Goal: Book appointment/travel/reservation

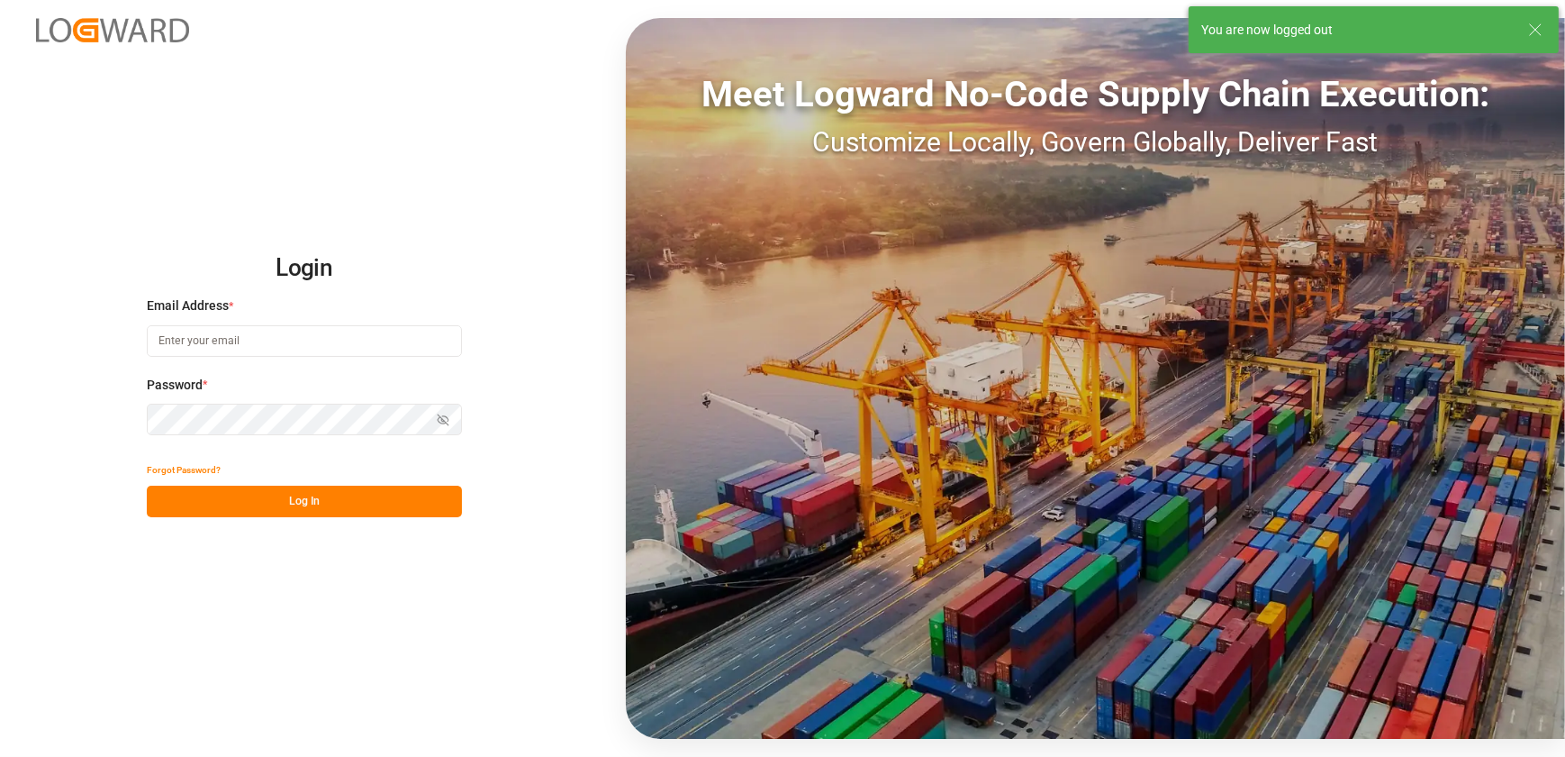
click at [258, 331] on input at bounding box center [304, 341] width 315 height 32
type input "[EMAIL_ADDRESS][DOMAIN_NAME]"
click at [243, 499] on button "Log In" at bounding box center [304, 501] width 315 height 32
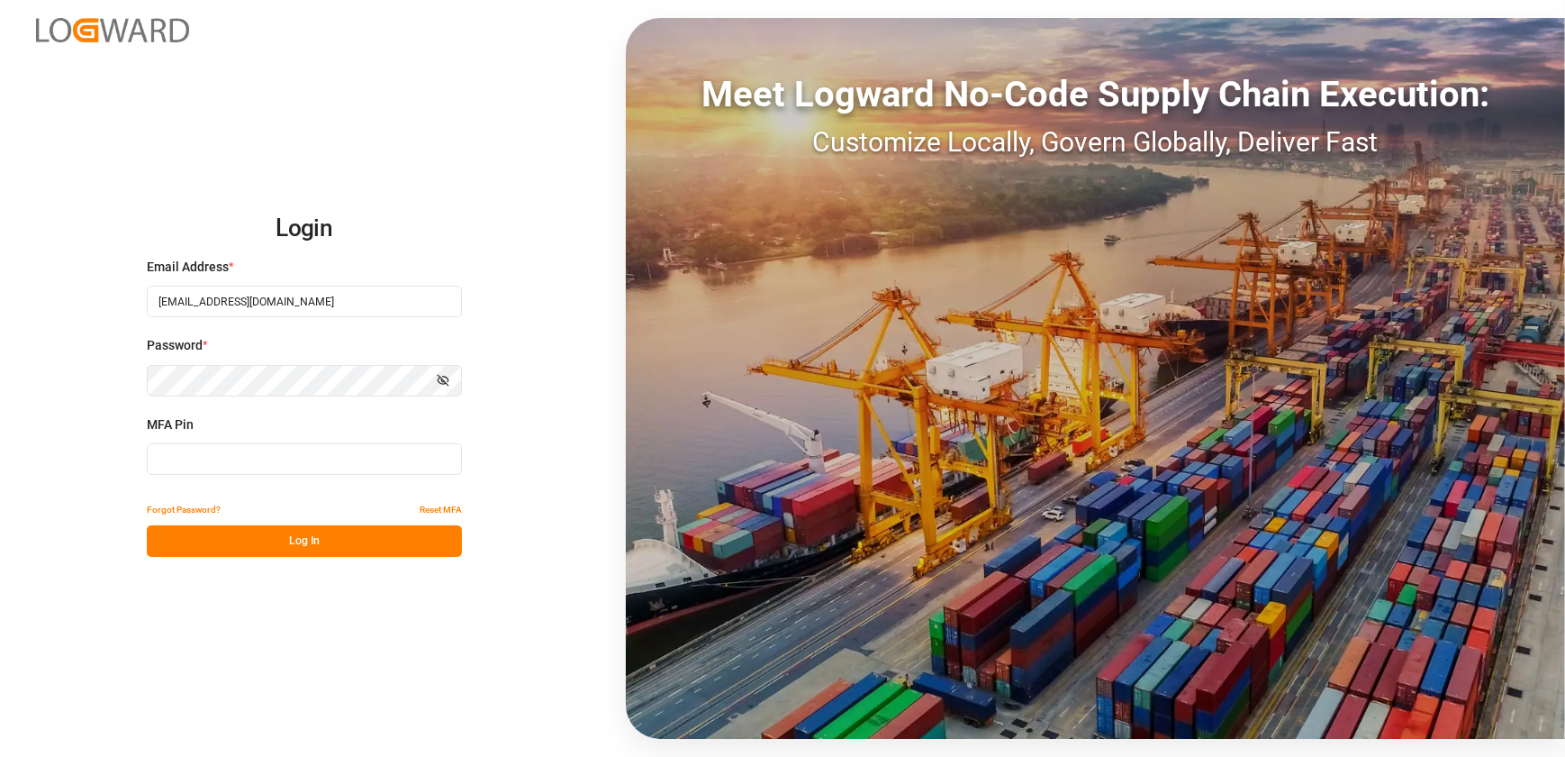
click at [234, 452] on input at bounding box center [304, 459] width 315 height 32
type input "783799"
click at [325, 548] on button "Log In" at bounding box center [304, 541] width 315 height 32
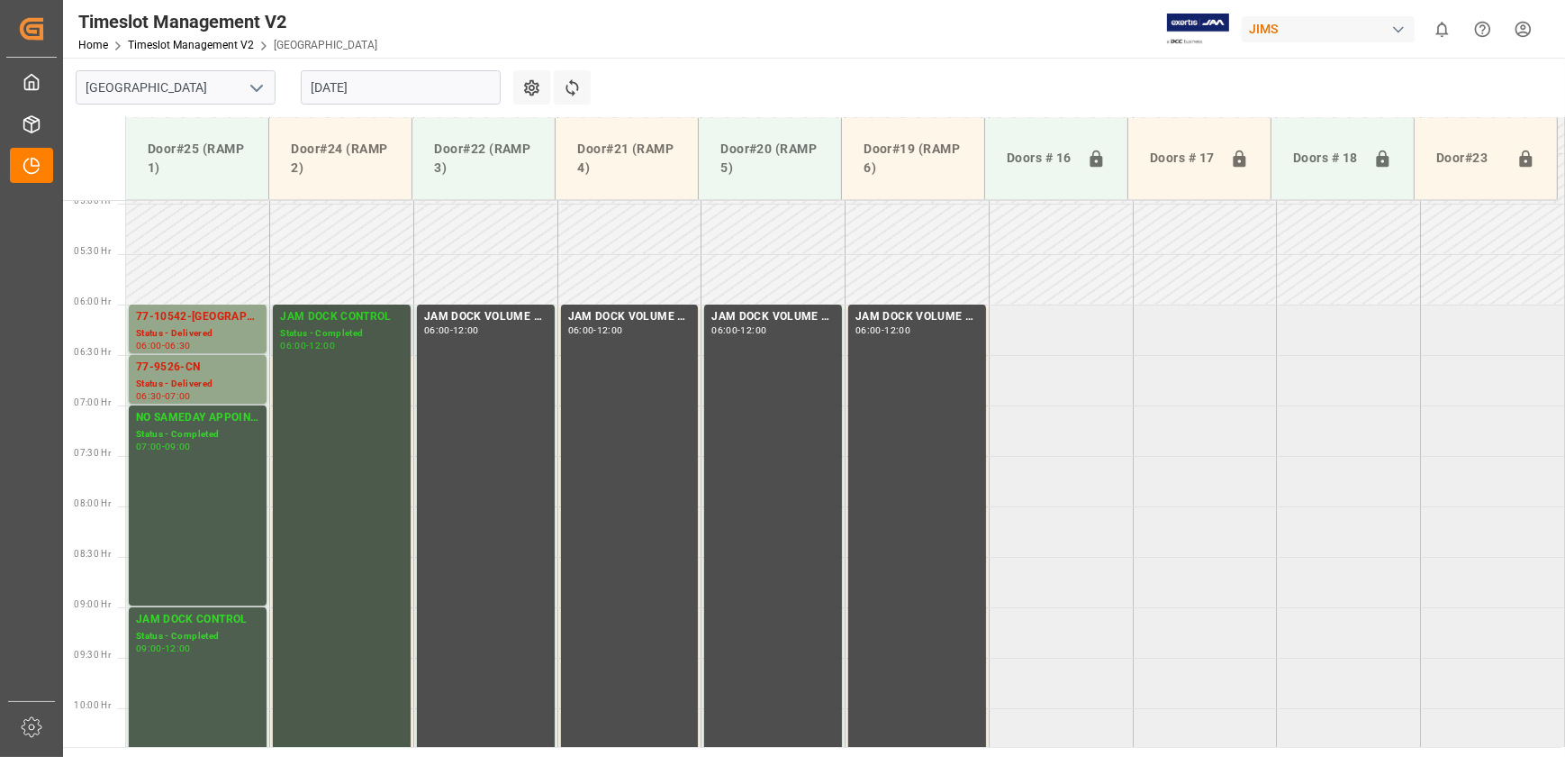
scroll to position [499, 0]
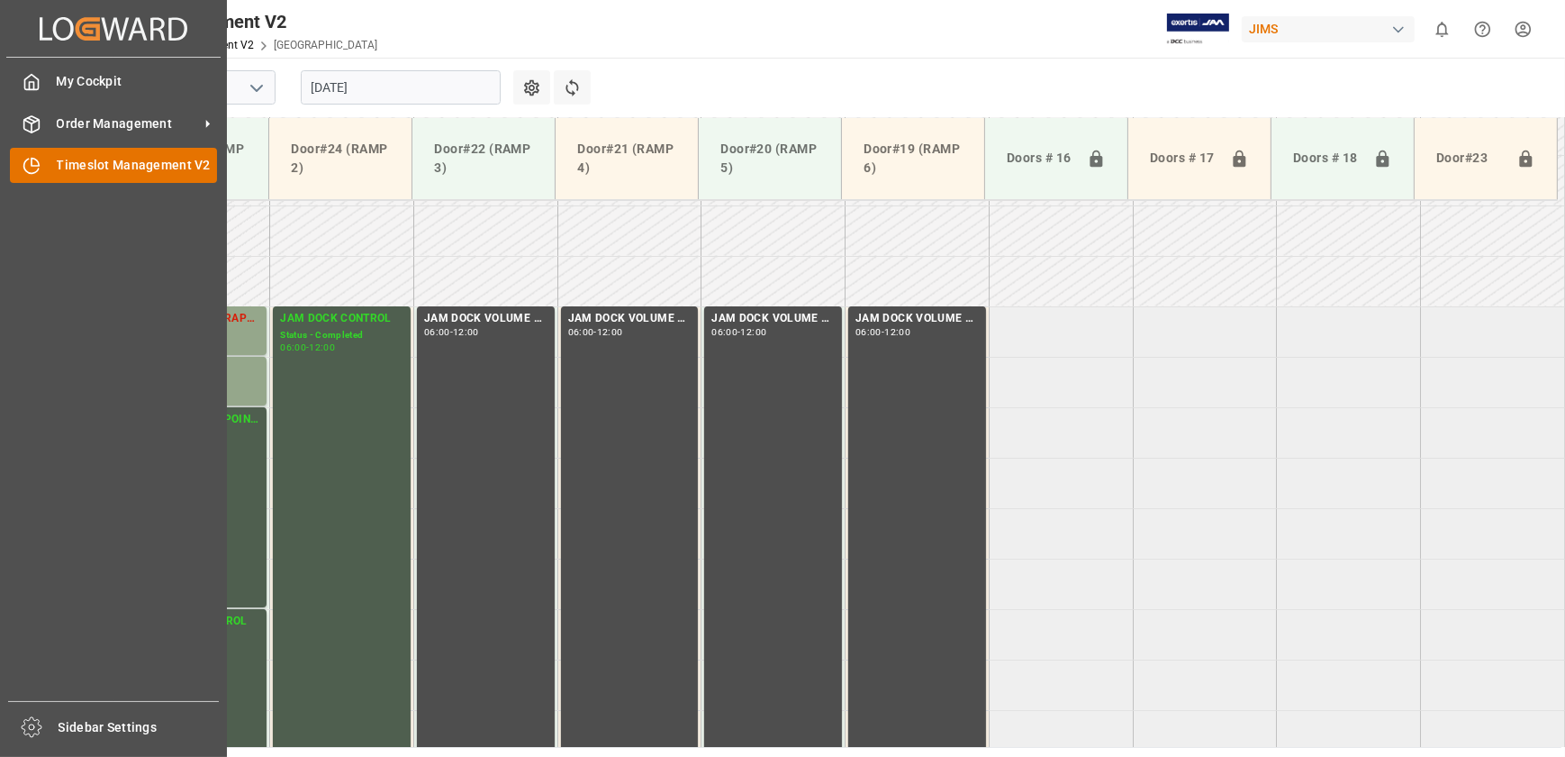
click at [35, 175] on icon at bounding box center [32, 166] width 18 height 18
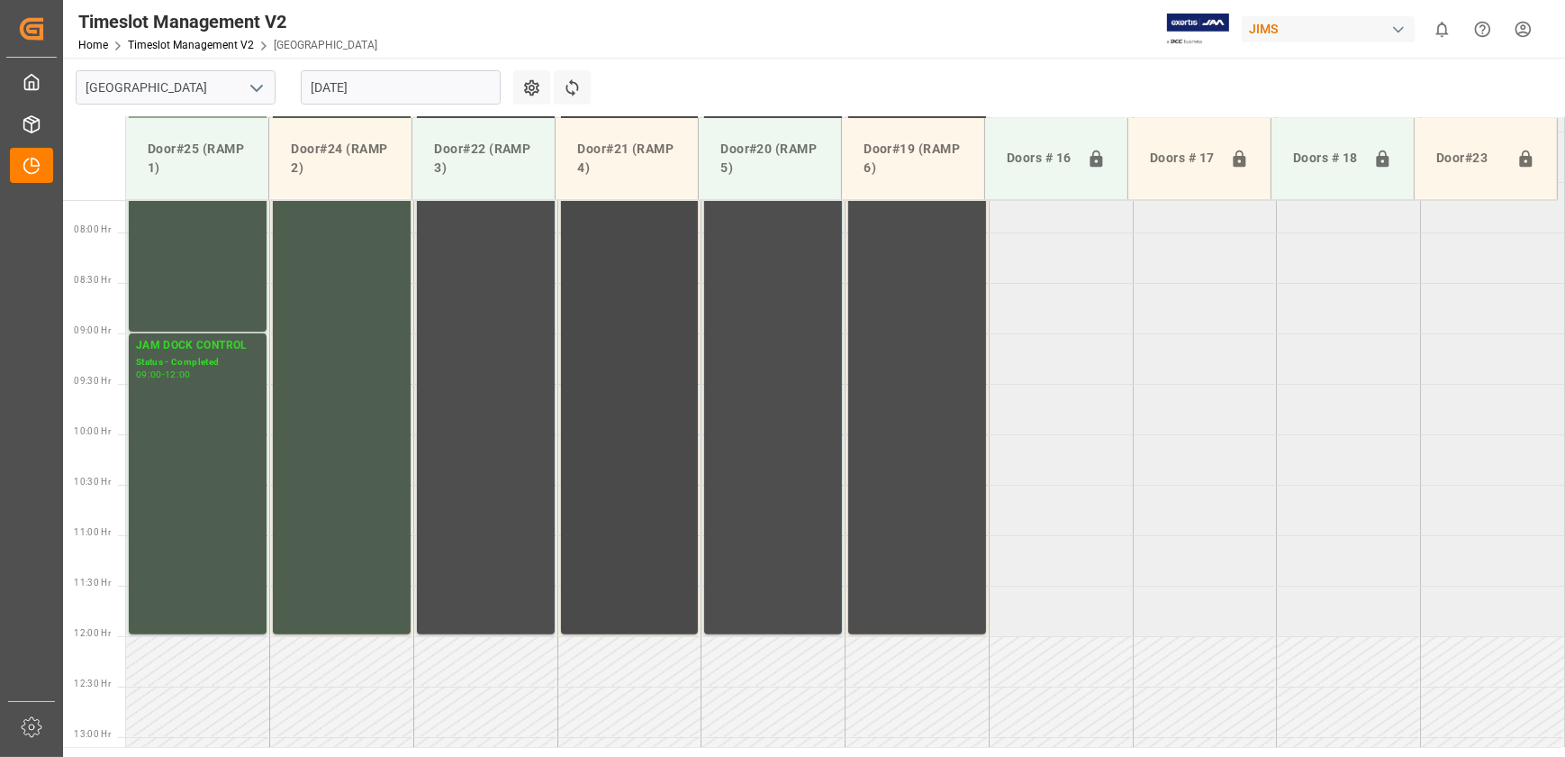
scroll to position [581, 0]
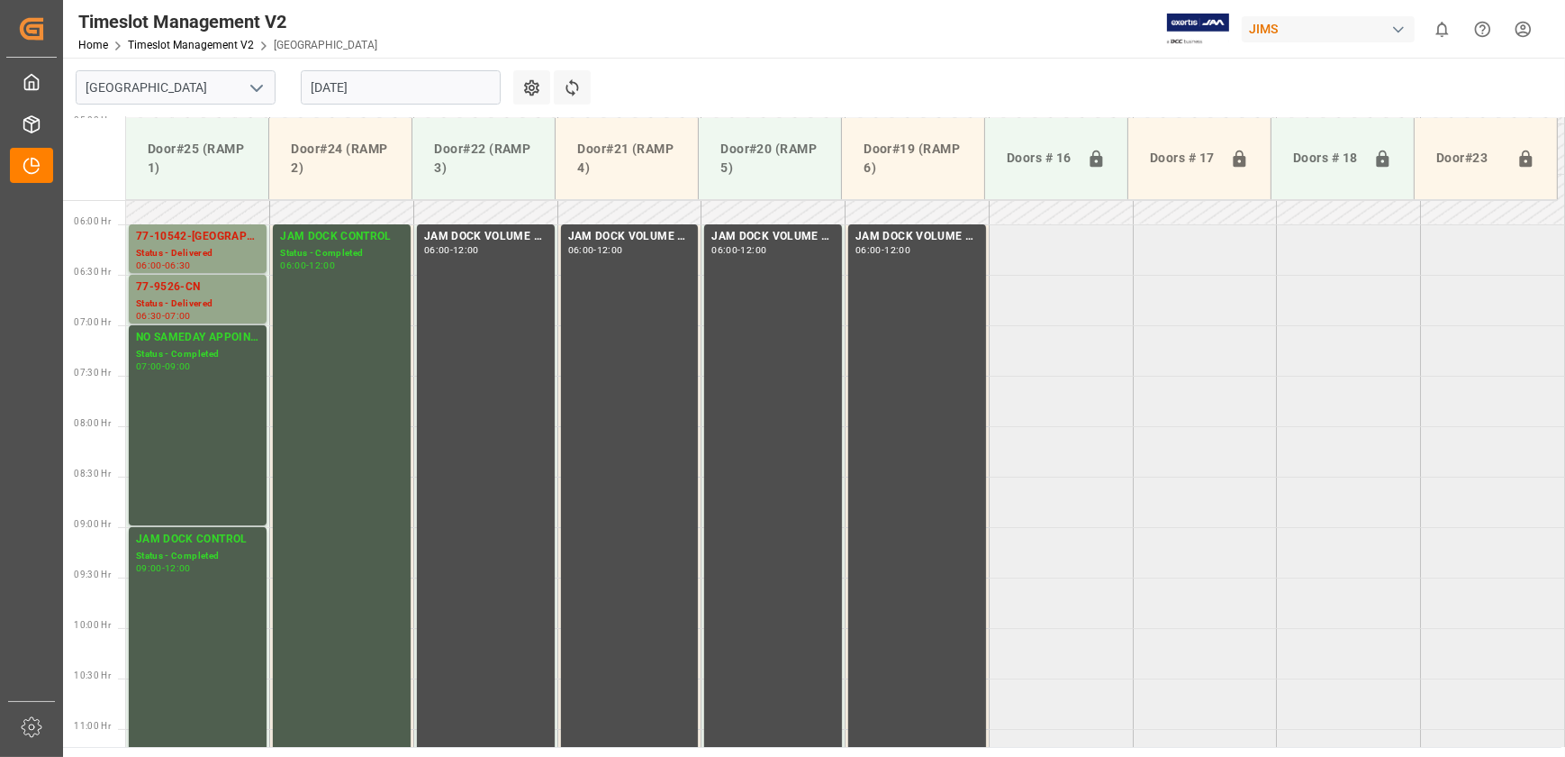
click at [380, 85] on input "[DATE]" at bounding box center [401, 87] width 200 height 34
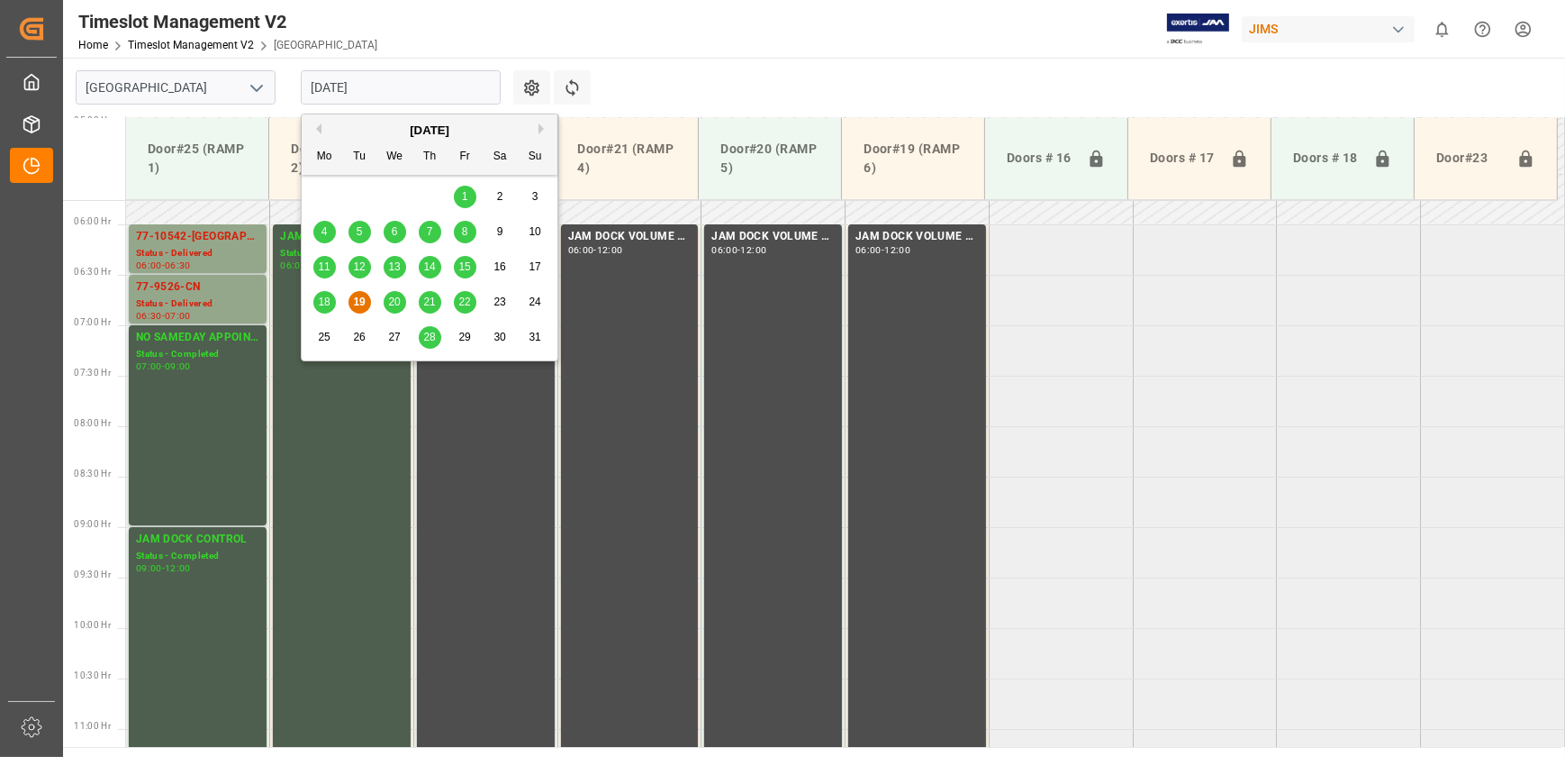
click at [395, 300] on span "20" at bounding box center [394, 301] width 12 height 13
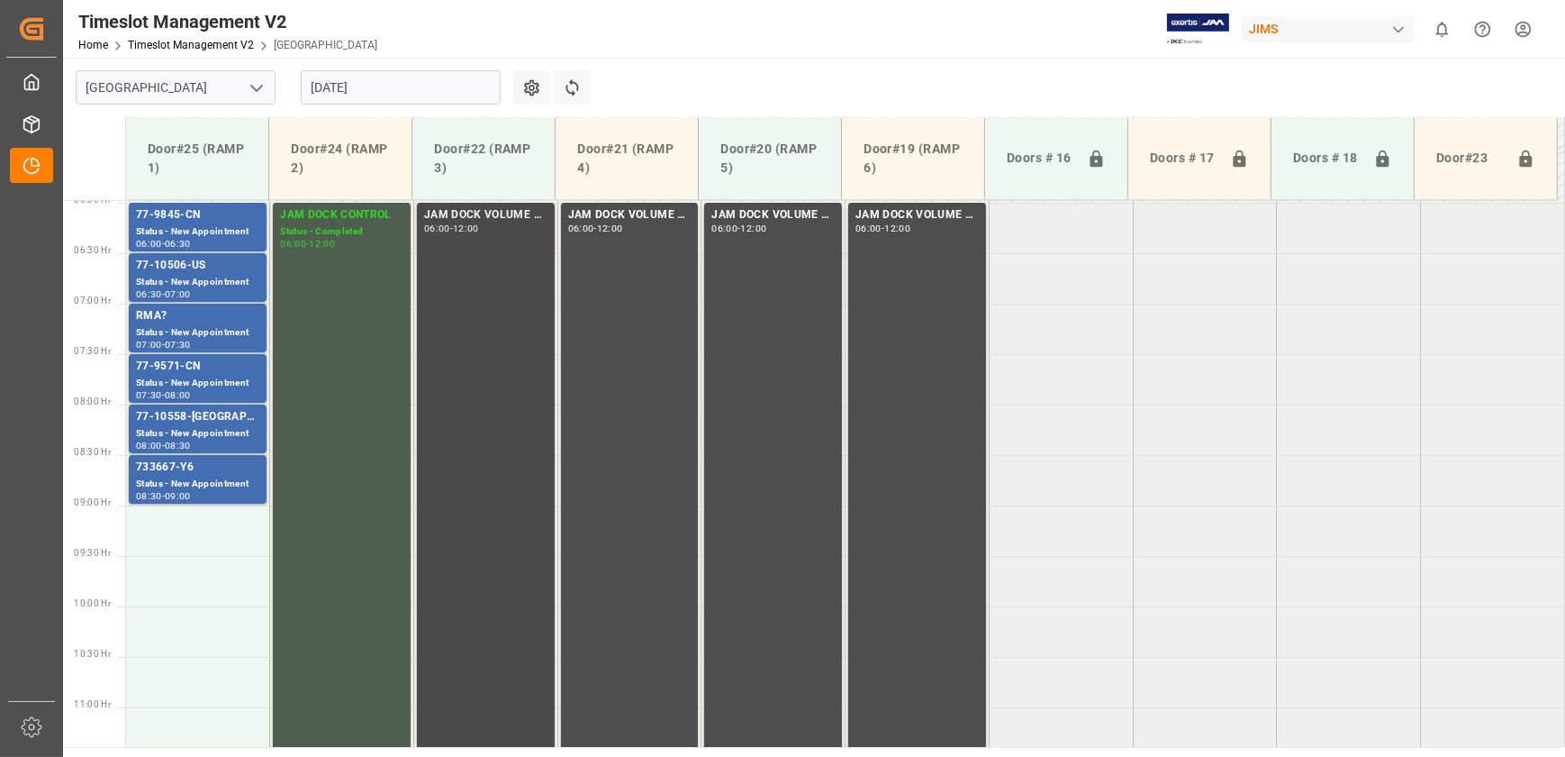
scroll to position [499, 0]
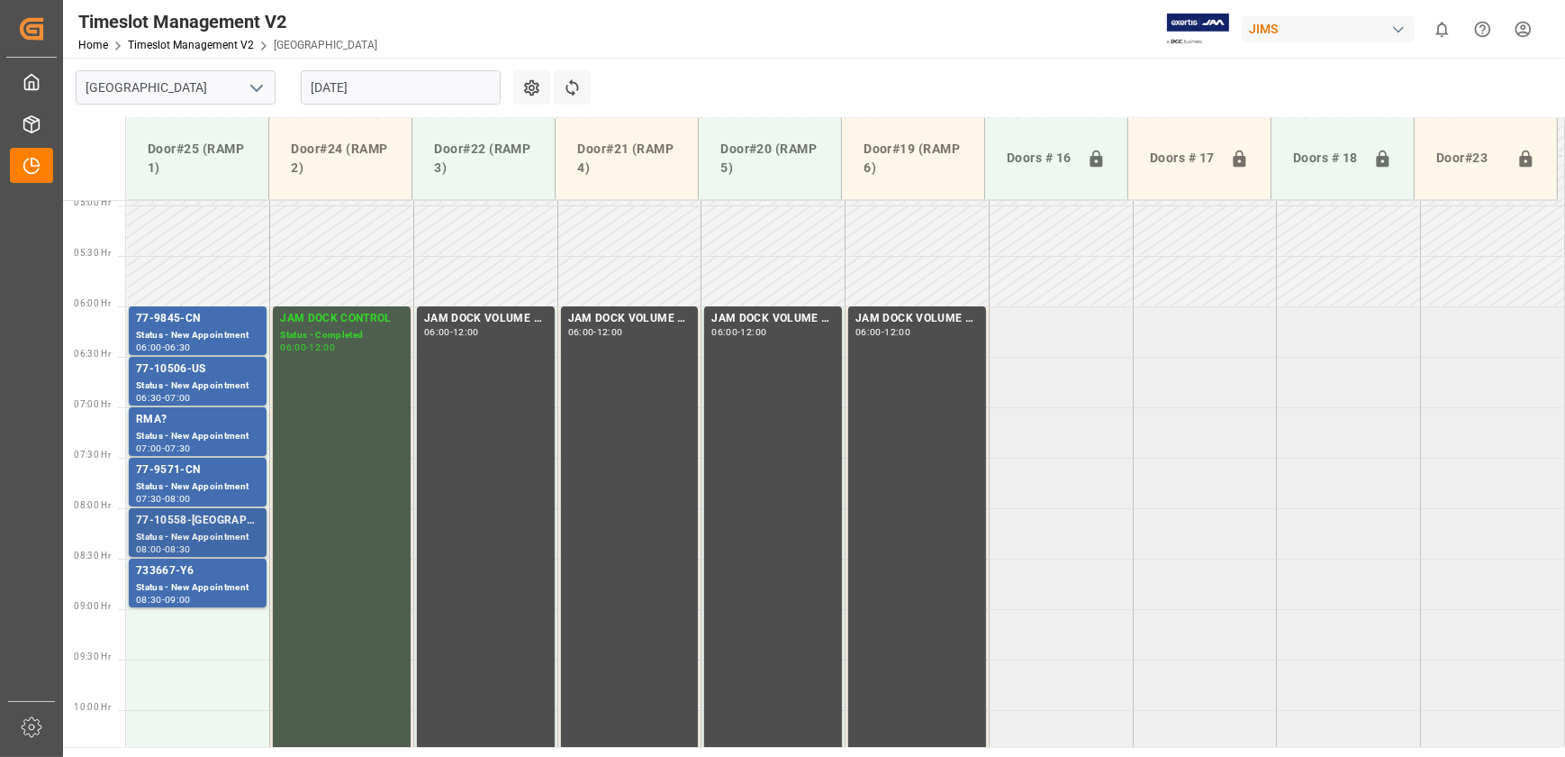
click at [190, 522] on div "77-10558-[GEOGRAPHIC_DATA]" at bounding box center [197, 521] width 123 height 18
click at [196, 379] on div "Status - New Appointment" at bounding box center [197, 385] width 123 height 15
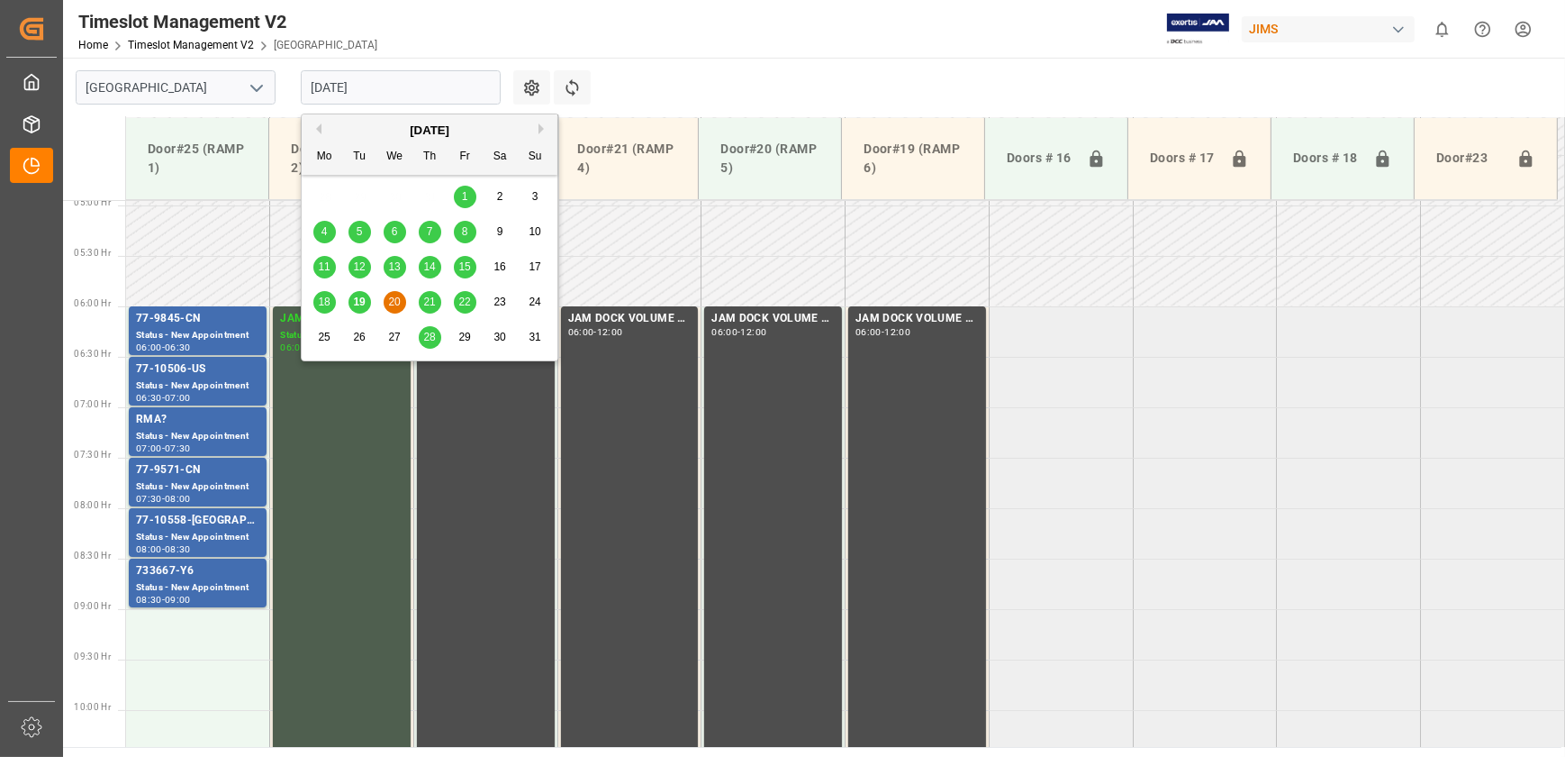
click at [395, 79] on input "[DATE]" at bounding box center [401, 87] width 200 height 34
click at [427, 310] on div "21" at bounding box center [430, 303] width 23 height 22
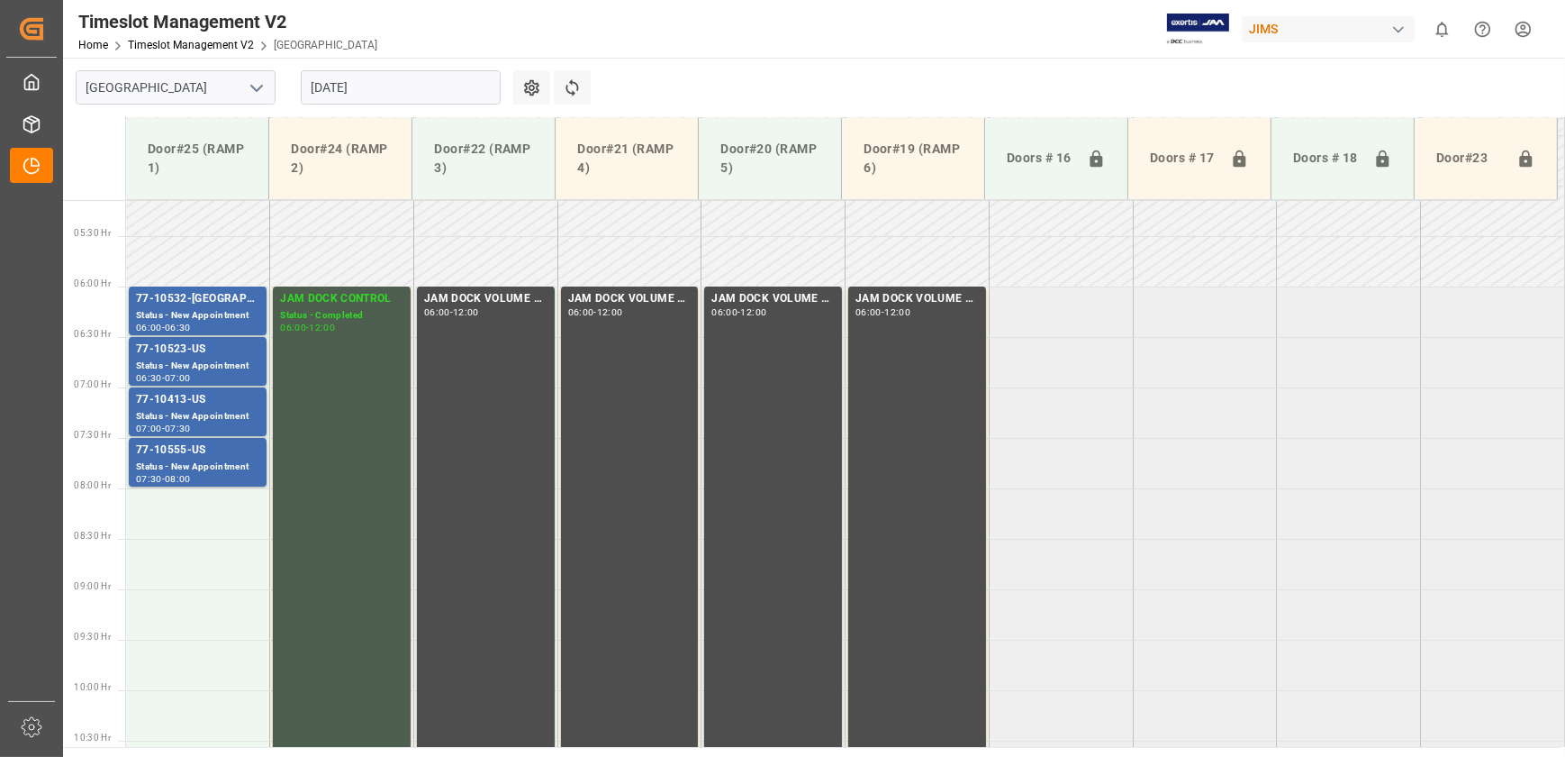
scroll to position [519, 0]
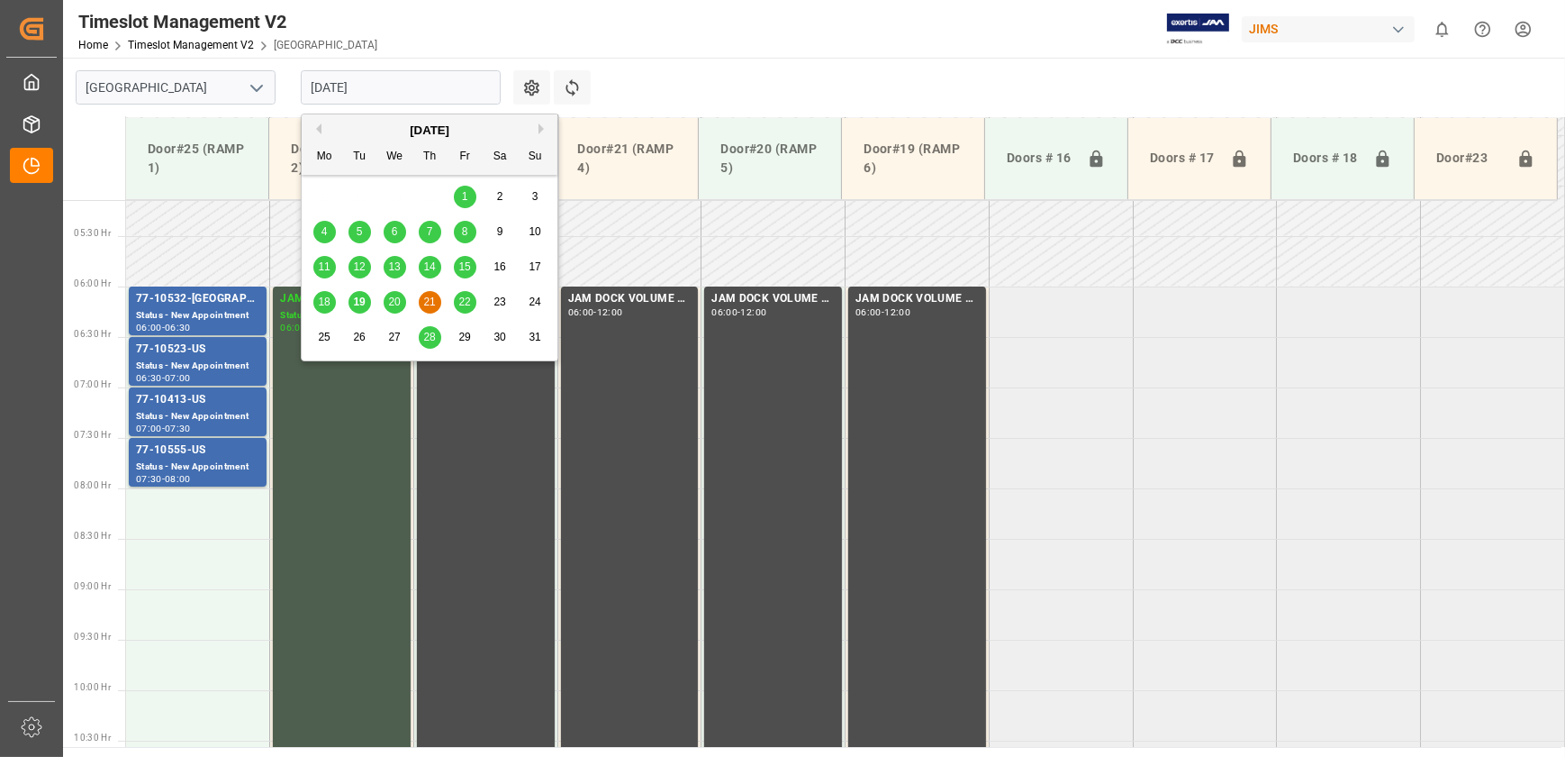
click at [362, 80] on input "[DATE]" at bounding box center [401, 87] width 200 height 34
click at [324, 260] on span "11" at bounding box center [324, 266] width 12 height 13
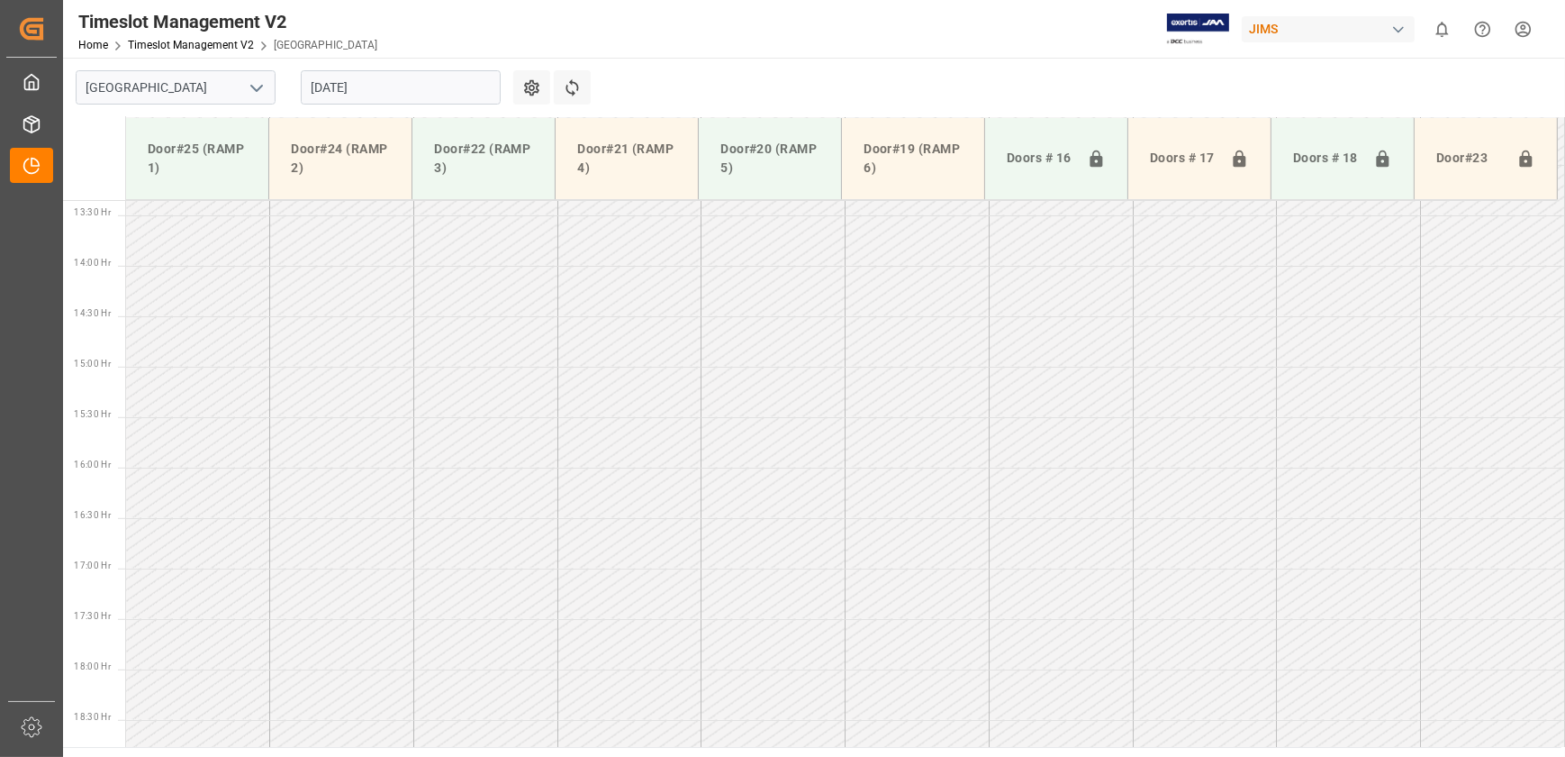
scroll to position [1419, 0]
click at [355, 87] on input "[DATE]" at bounding box center [401, 87] width 200 height 34
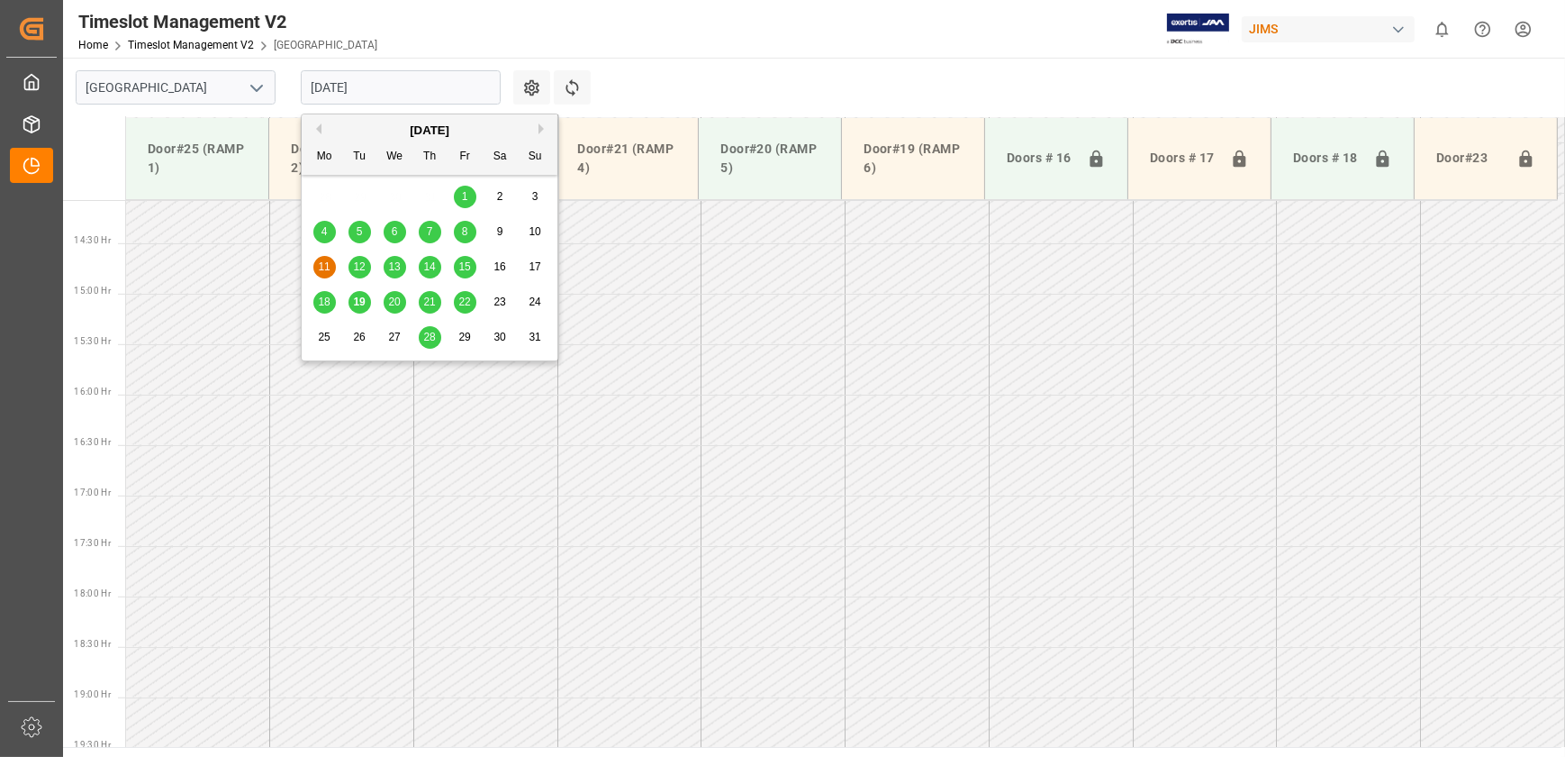
click at [403, 226] on div "6" at bounding box center [395, 233] width 23 height 22
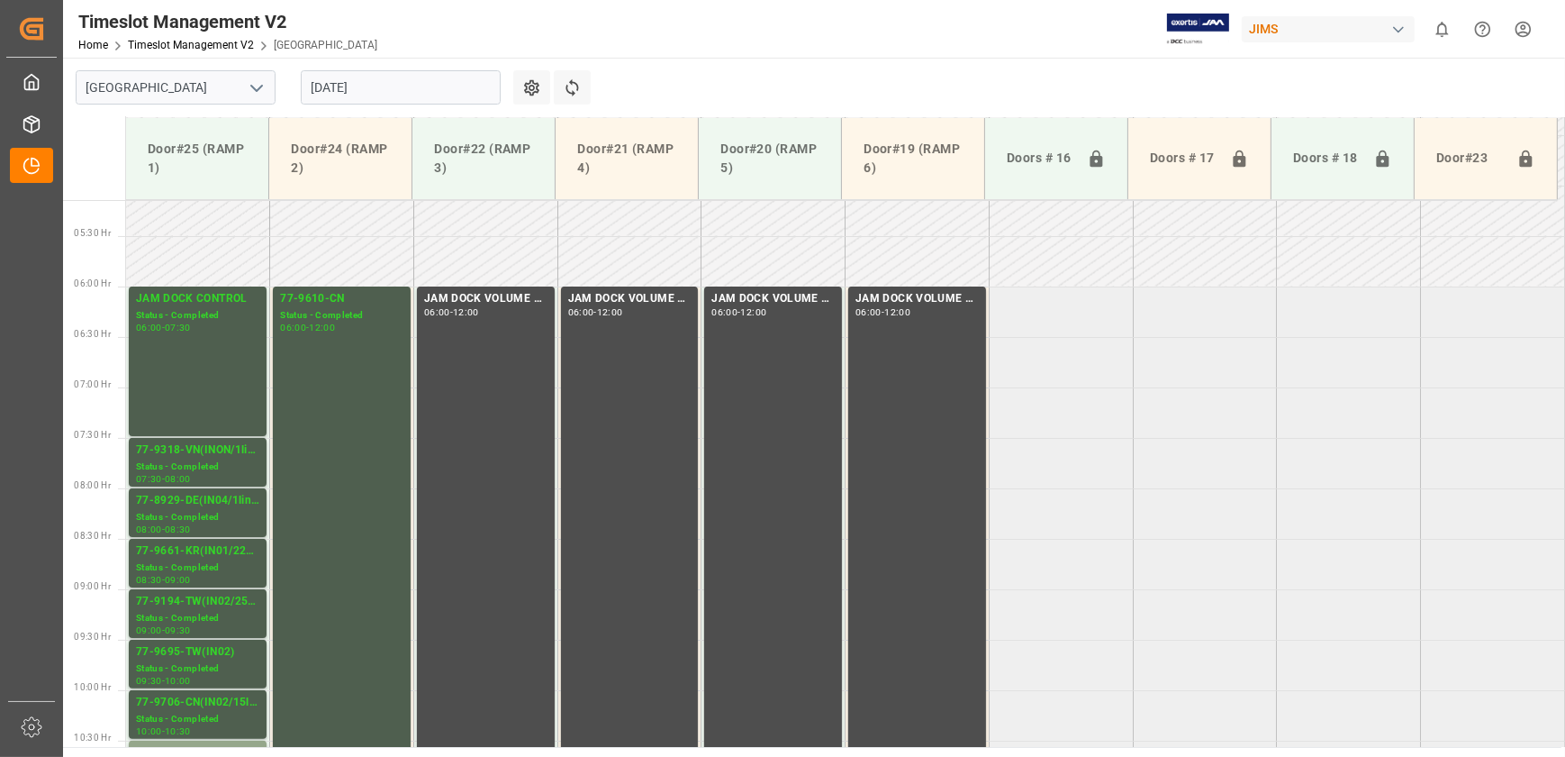
scroll to position [273, 0]
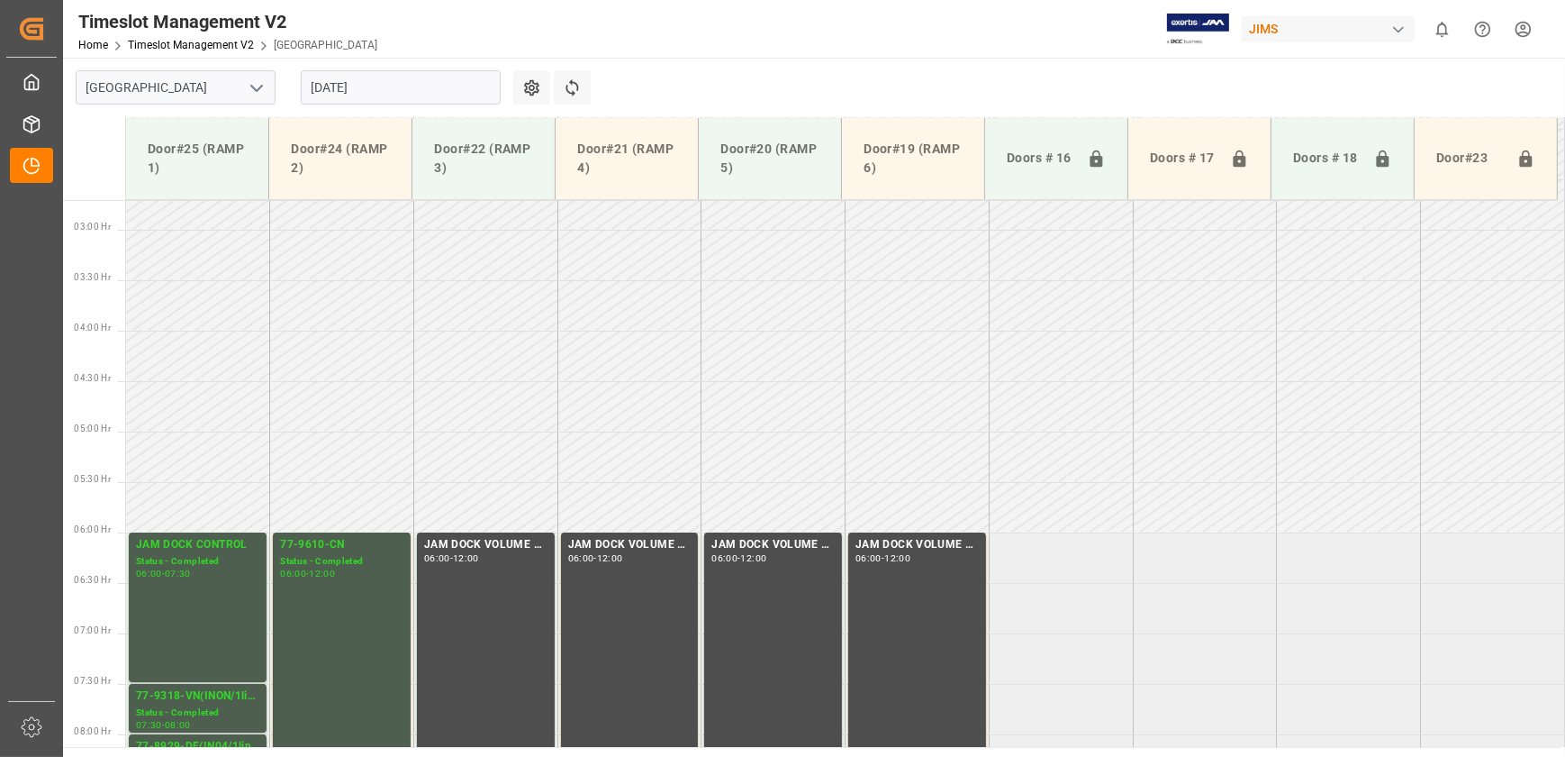
click at [363, 88] on input "[DATE]" at bounding box center [401, 87] width 200 height 34
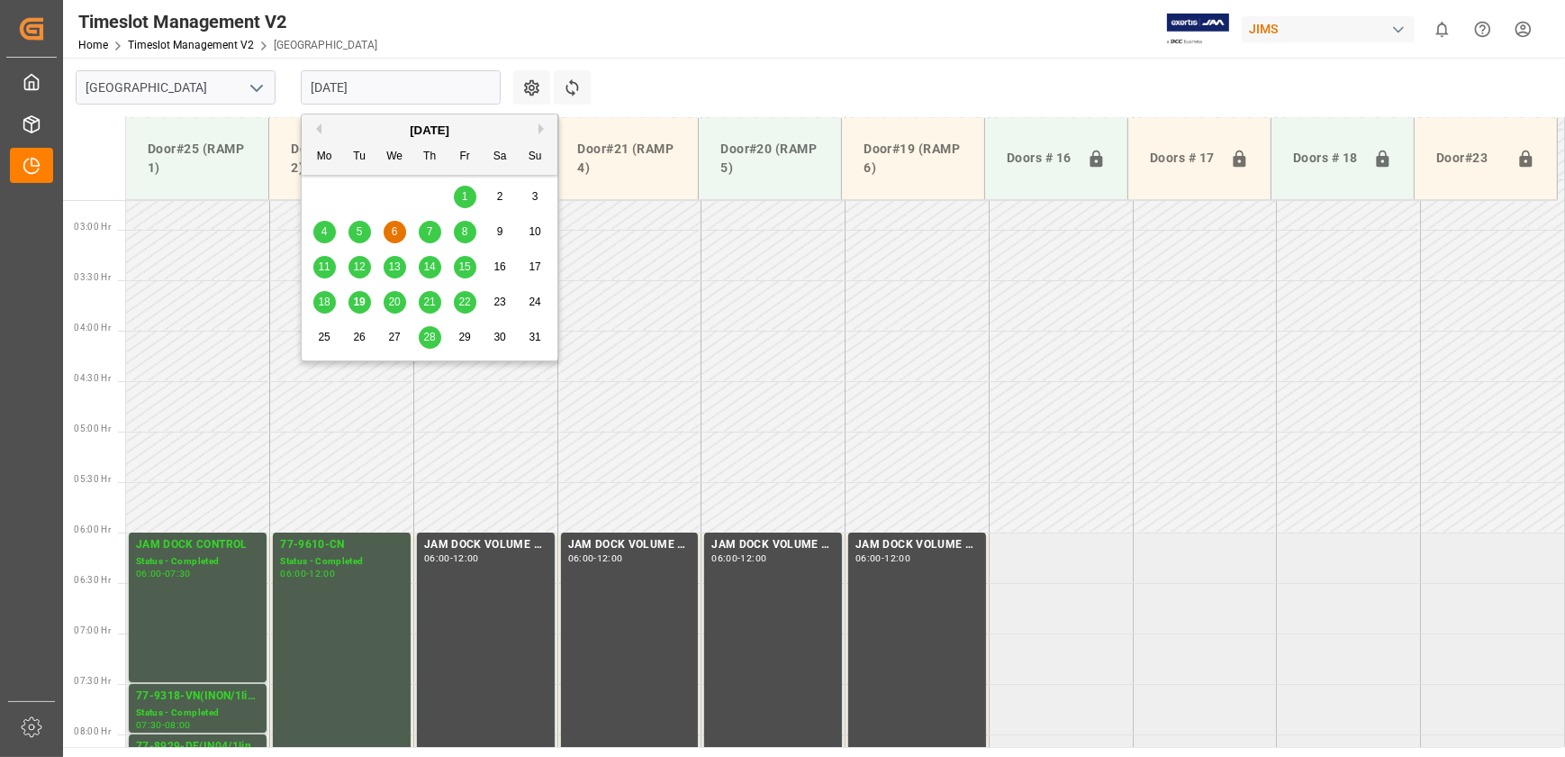
click at [424, 226] on div "7" at bounding box center [430, 233] width 23 height 22
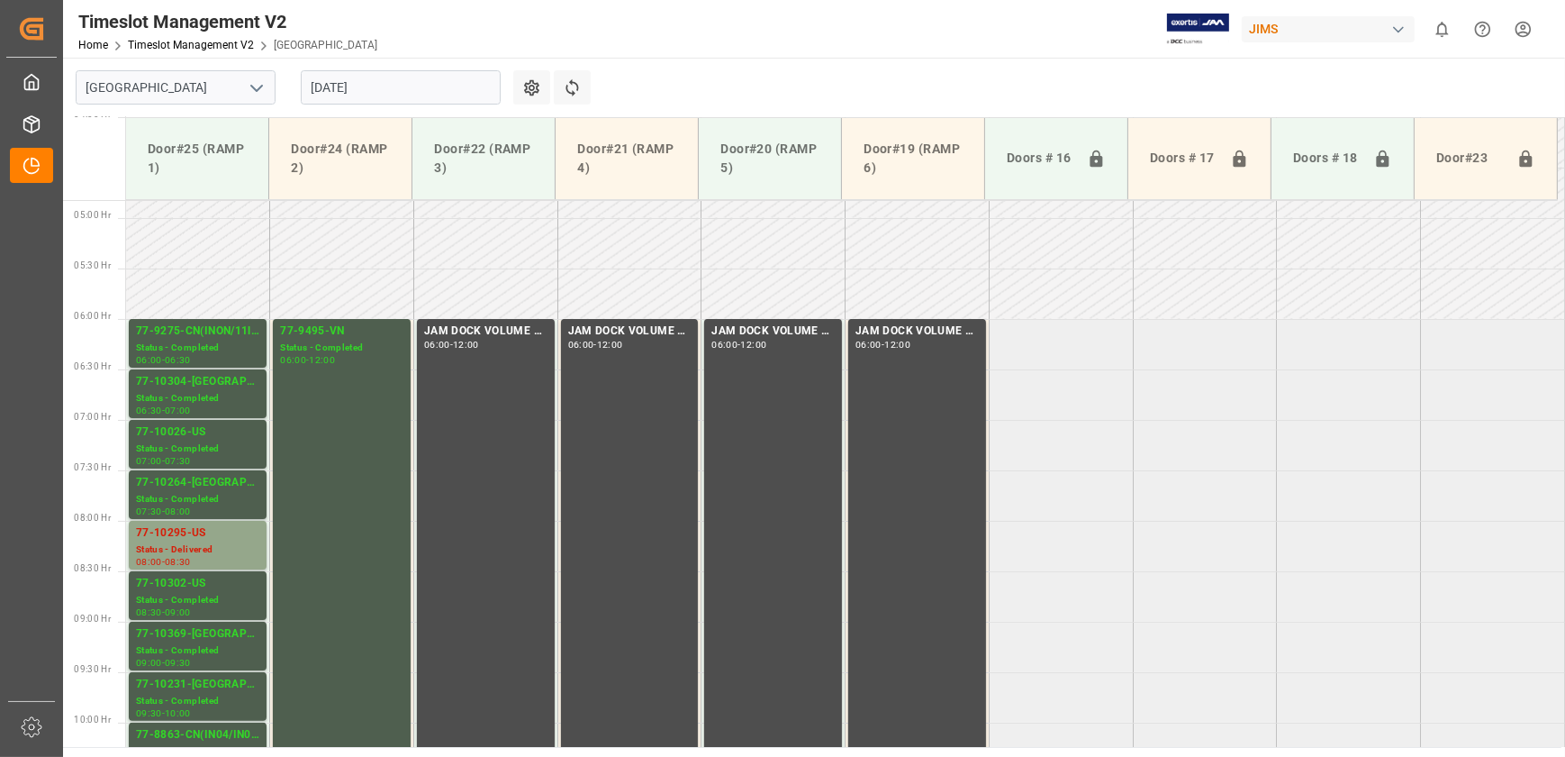
scroll to position [446, 0]
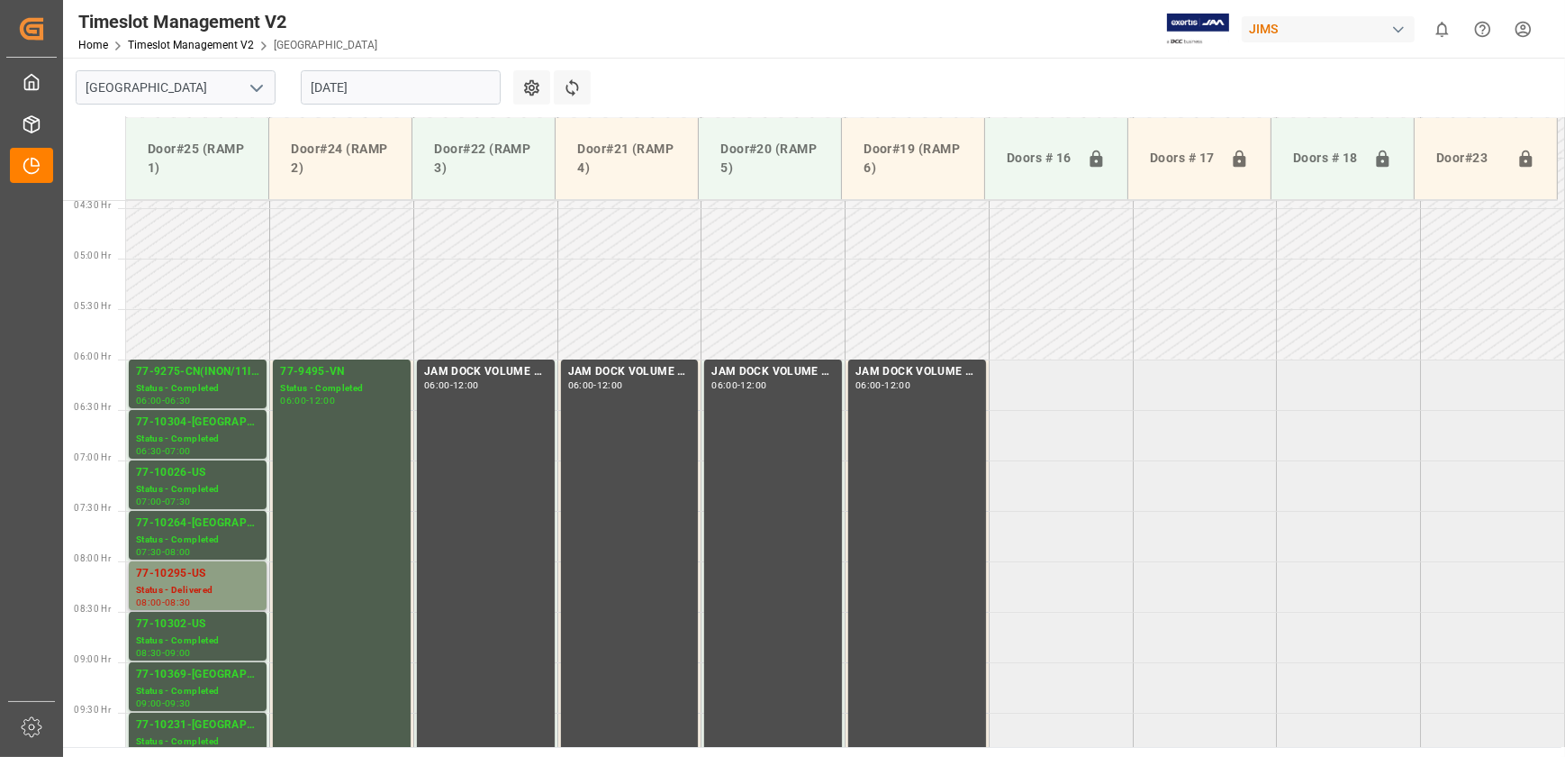
click at [186, 576] on div "77-10295-US" at bounding box center [197, 574] width 123 height 18
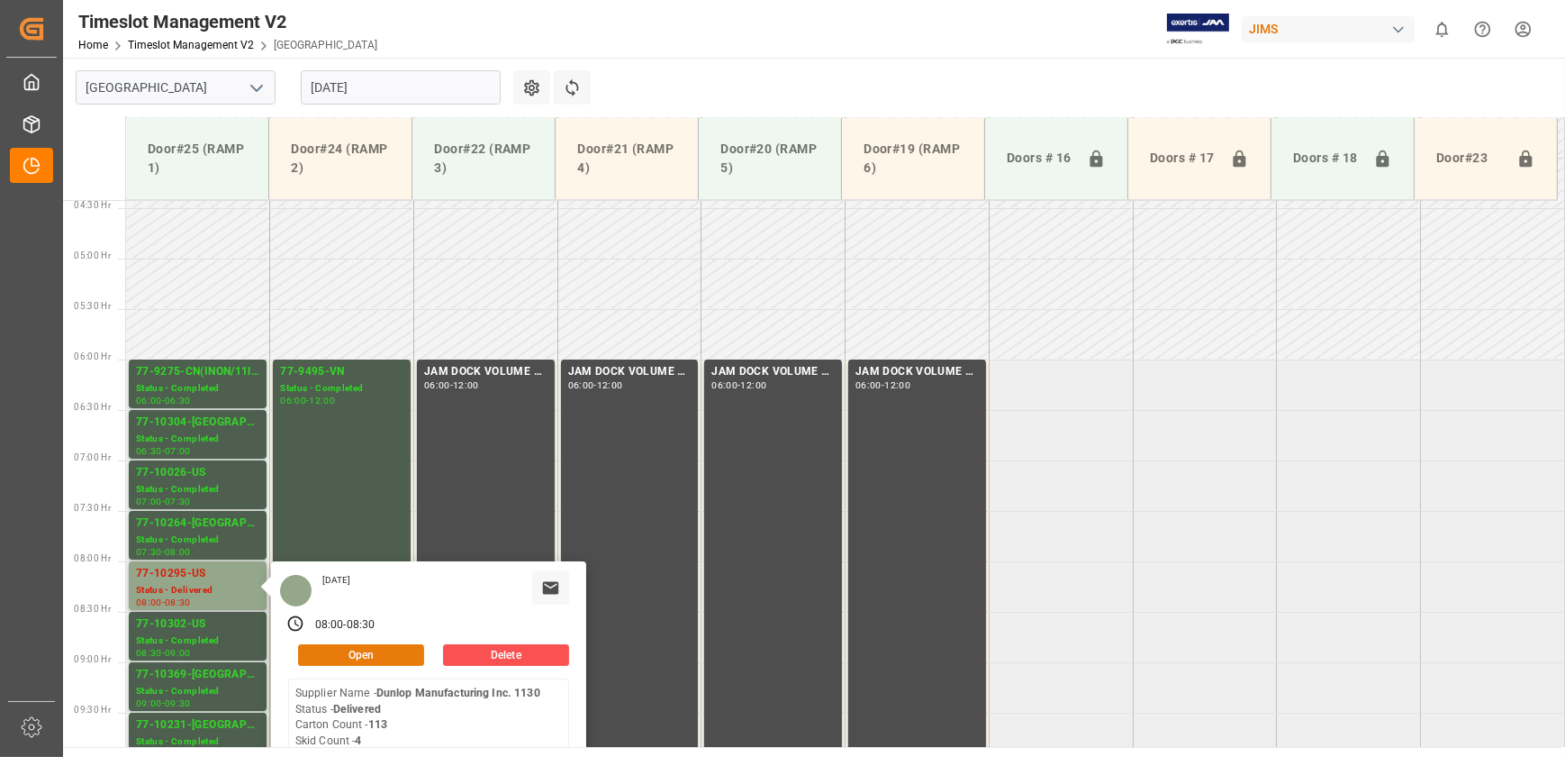
click at [378, 658] on button "Open" at bounding box center [361, 655] width 126 height 22
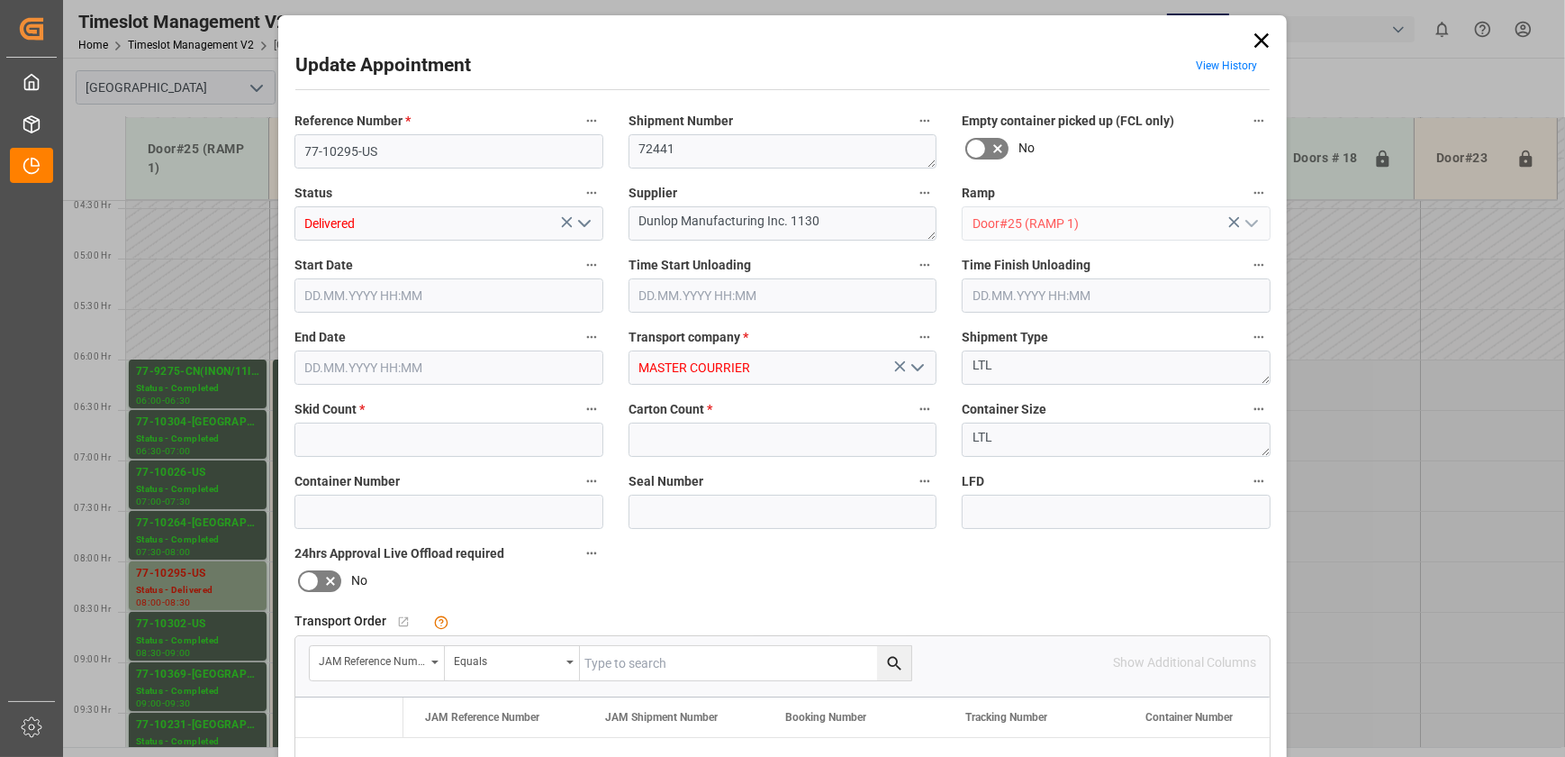
type input "4"
type input "113"
type input "[DATE] 08:00"
type input "[DATE] 08:30"
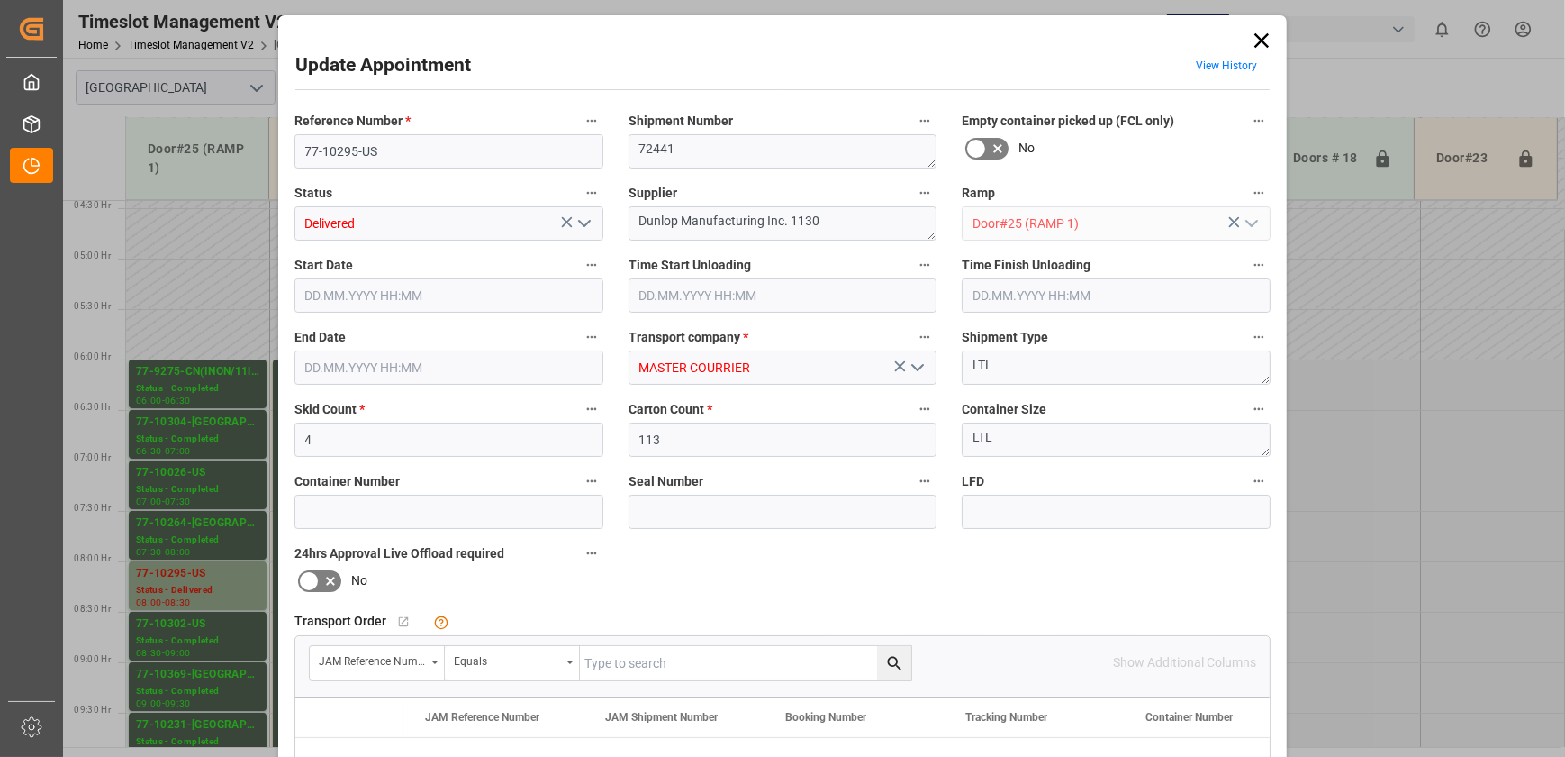
type input "[DATE] 15:33"
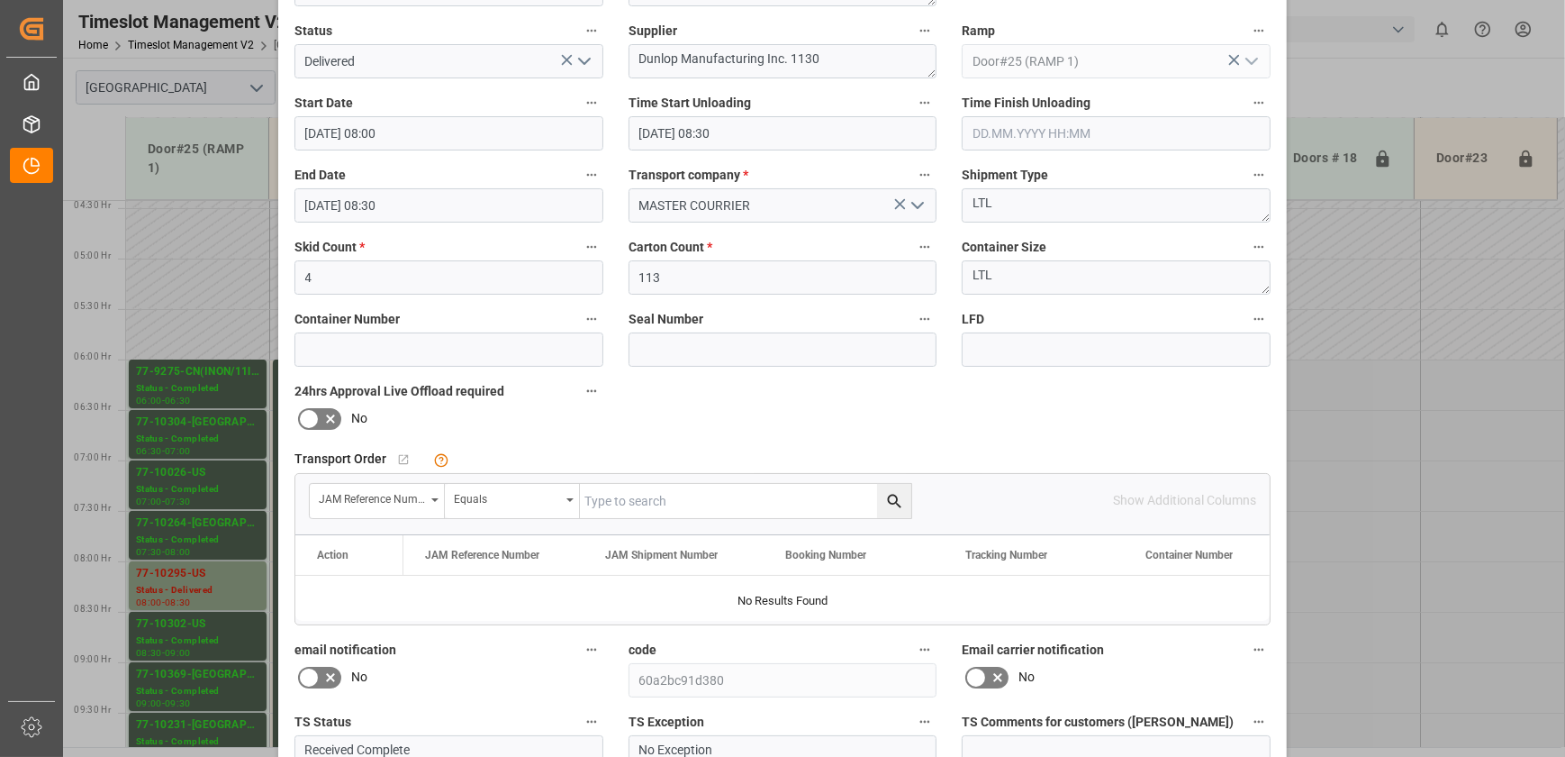
scroll to position [0, 0]
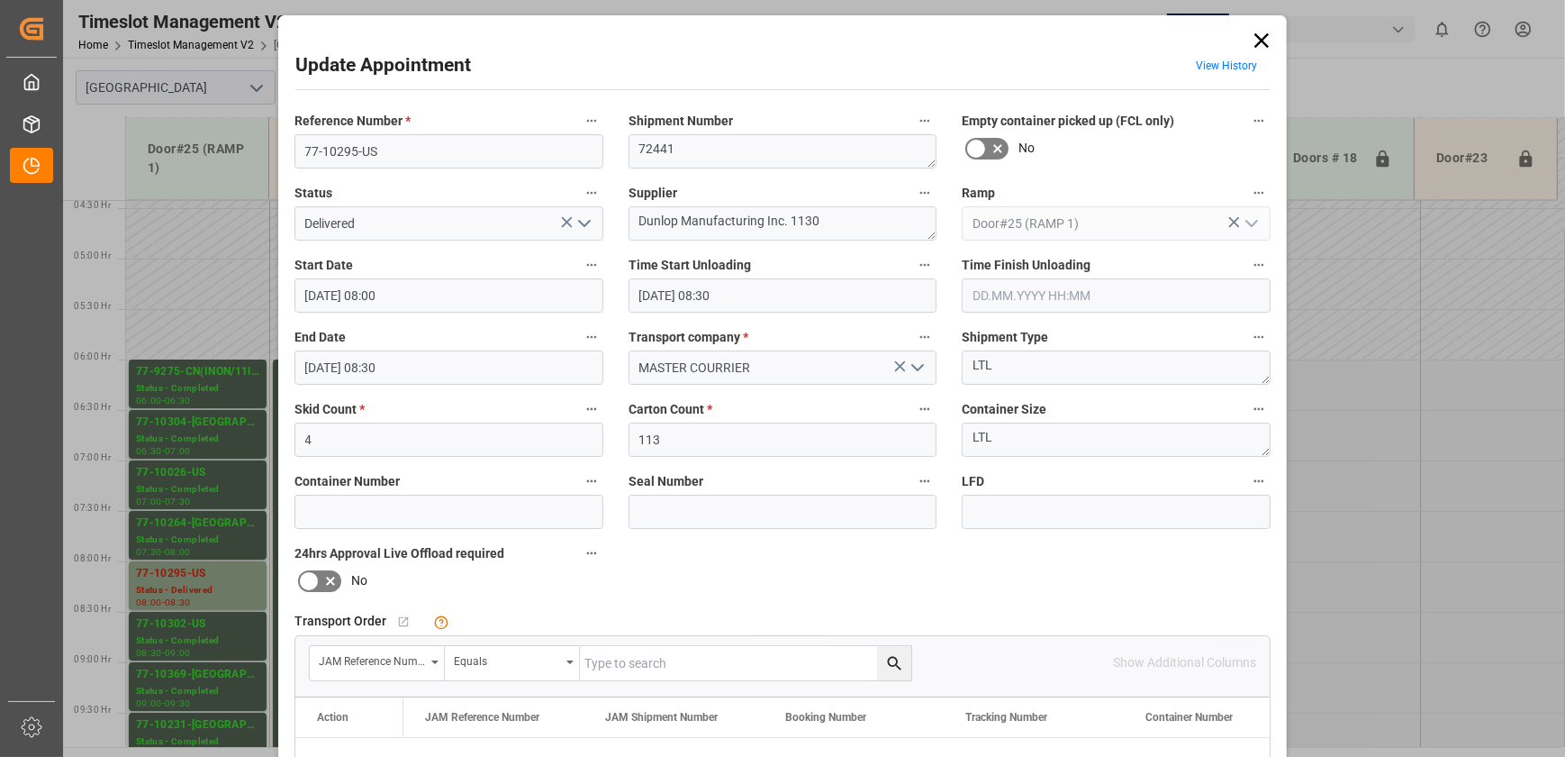
drag, startPoint x: 1252, startPoint y: 39, endPoint x: 1136, endPoint y: 31, distance: 116.5
click at [1252, 39] on icon at bounding box center [1261, 40] width 25 height 25
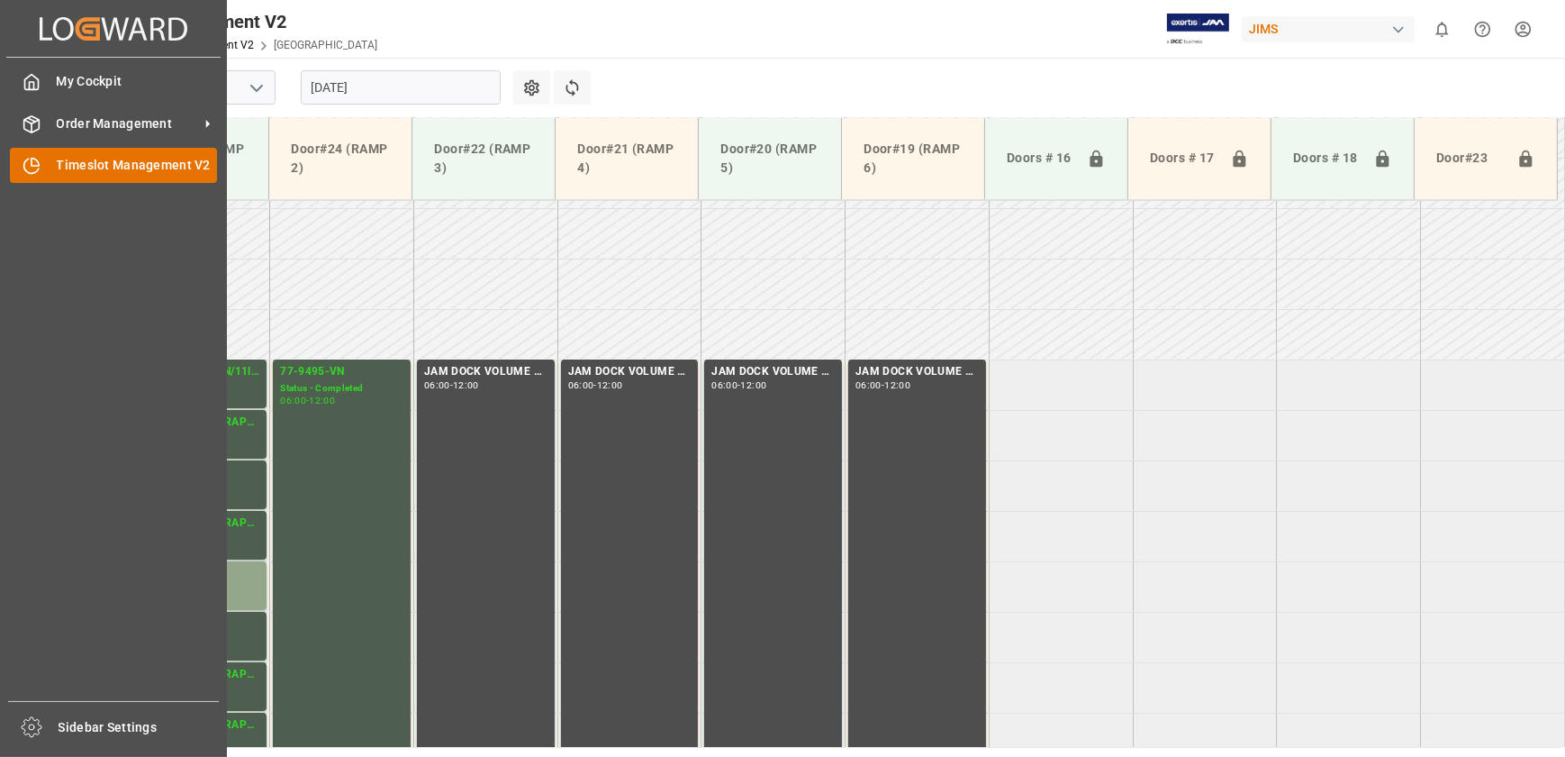
click at [41, 160] on div "Timeslot Management V2 Timeslot Management V2" at bounding box center [113, 165] width 207 height 35
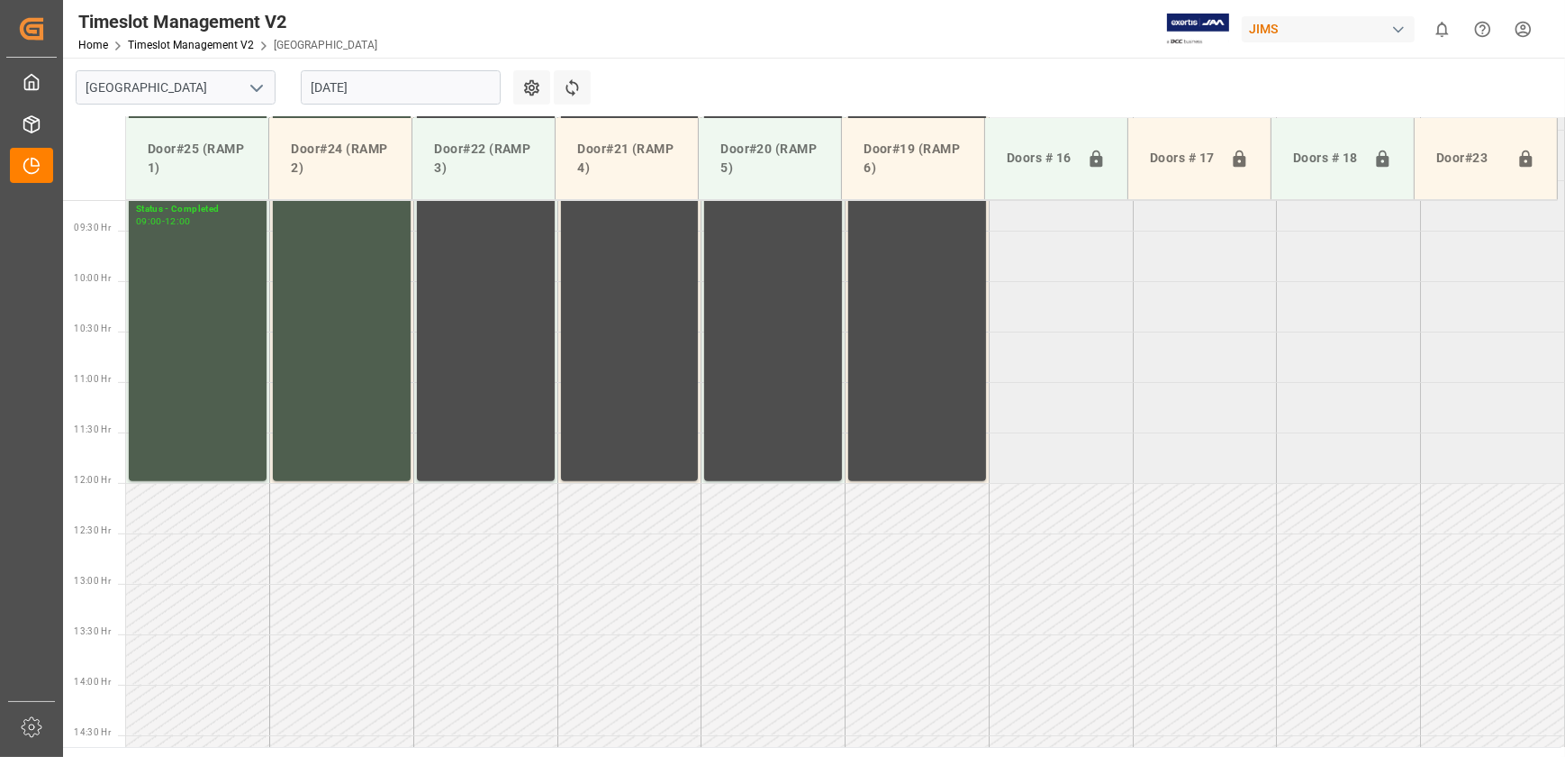
scroll to position [437, 0]
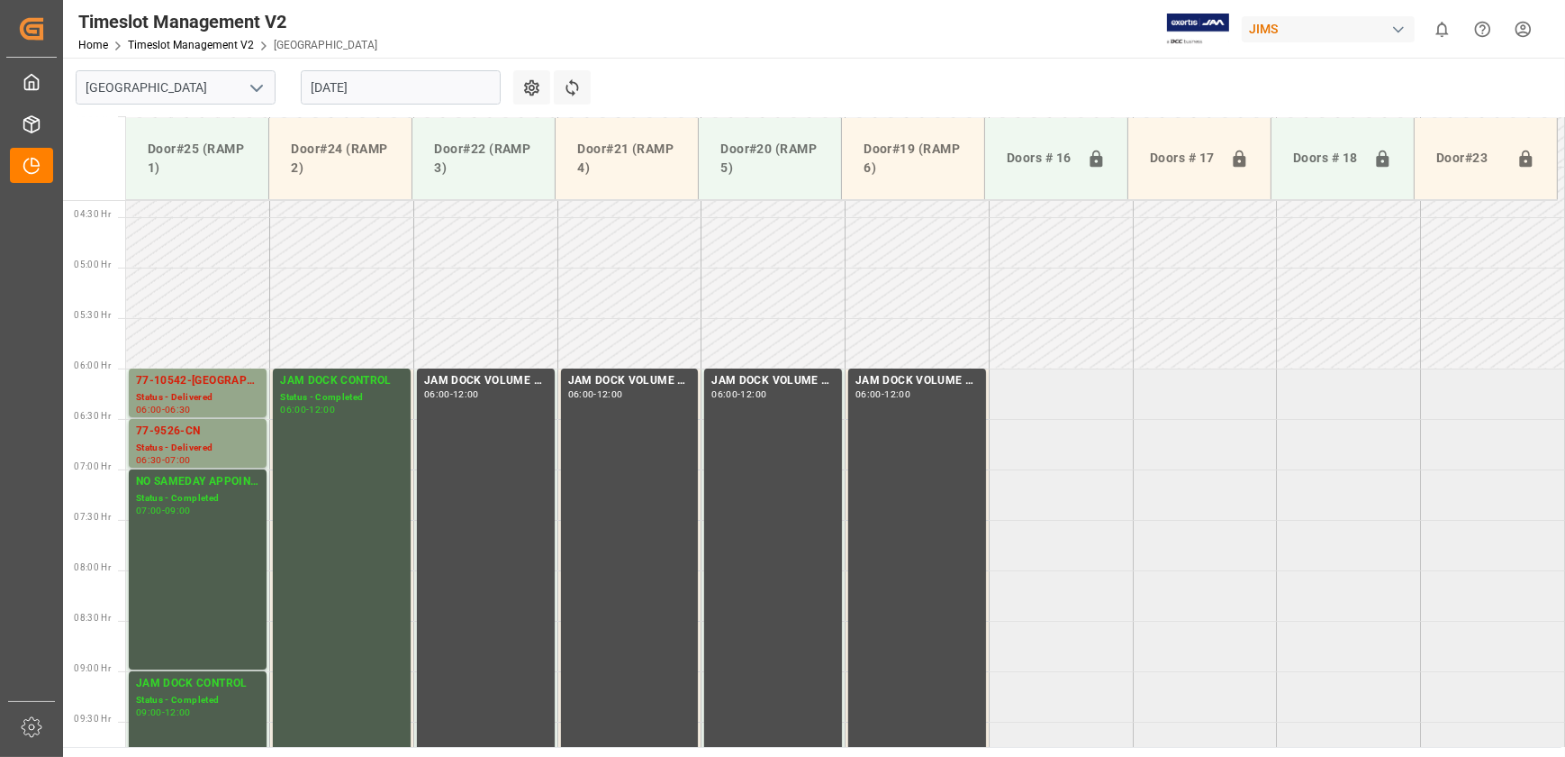
click at [360, 77] on input "[DATE]" at bounding box center [401, 87] width 200 height 34
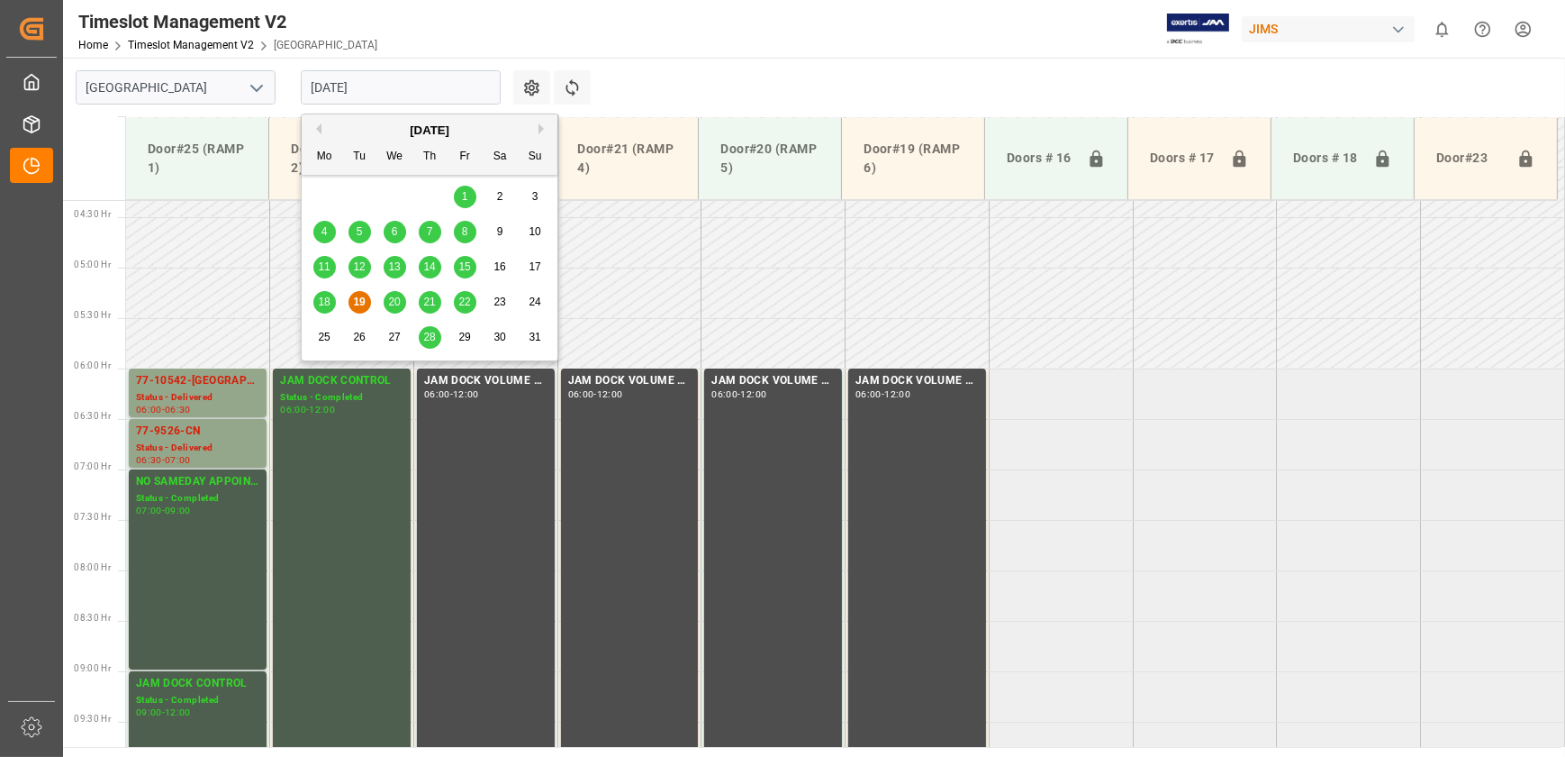
click at [392, 299] on span "20" at bounding box center [394, 301] width 12 height 13
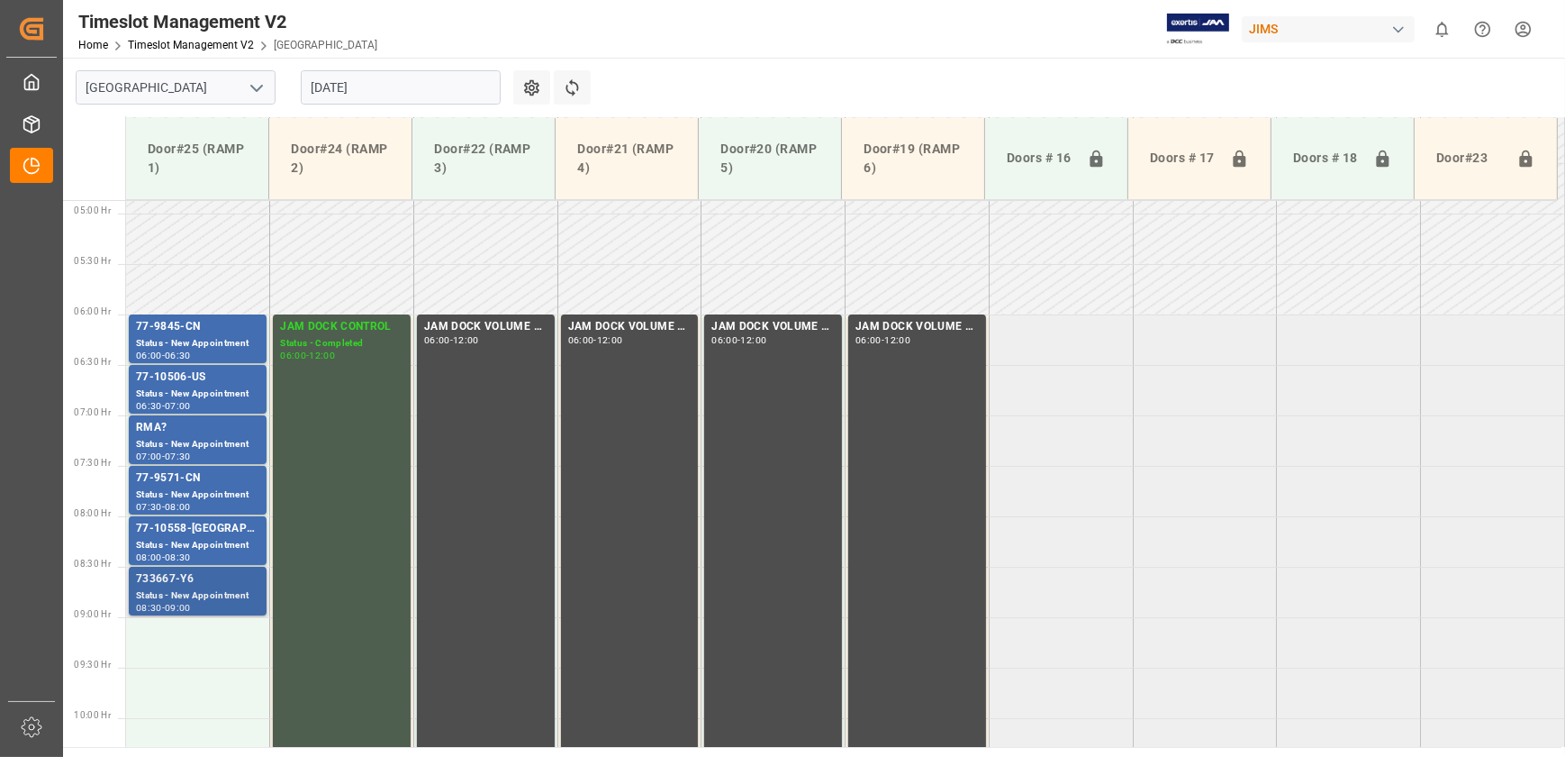
scroll to position [484, 0]
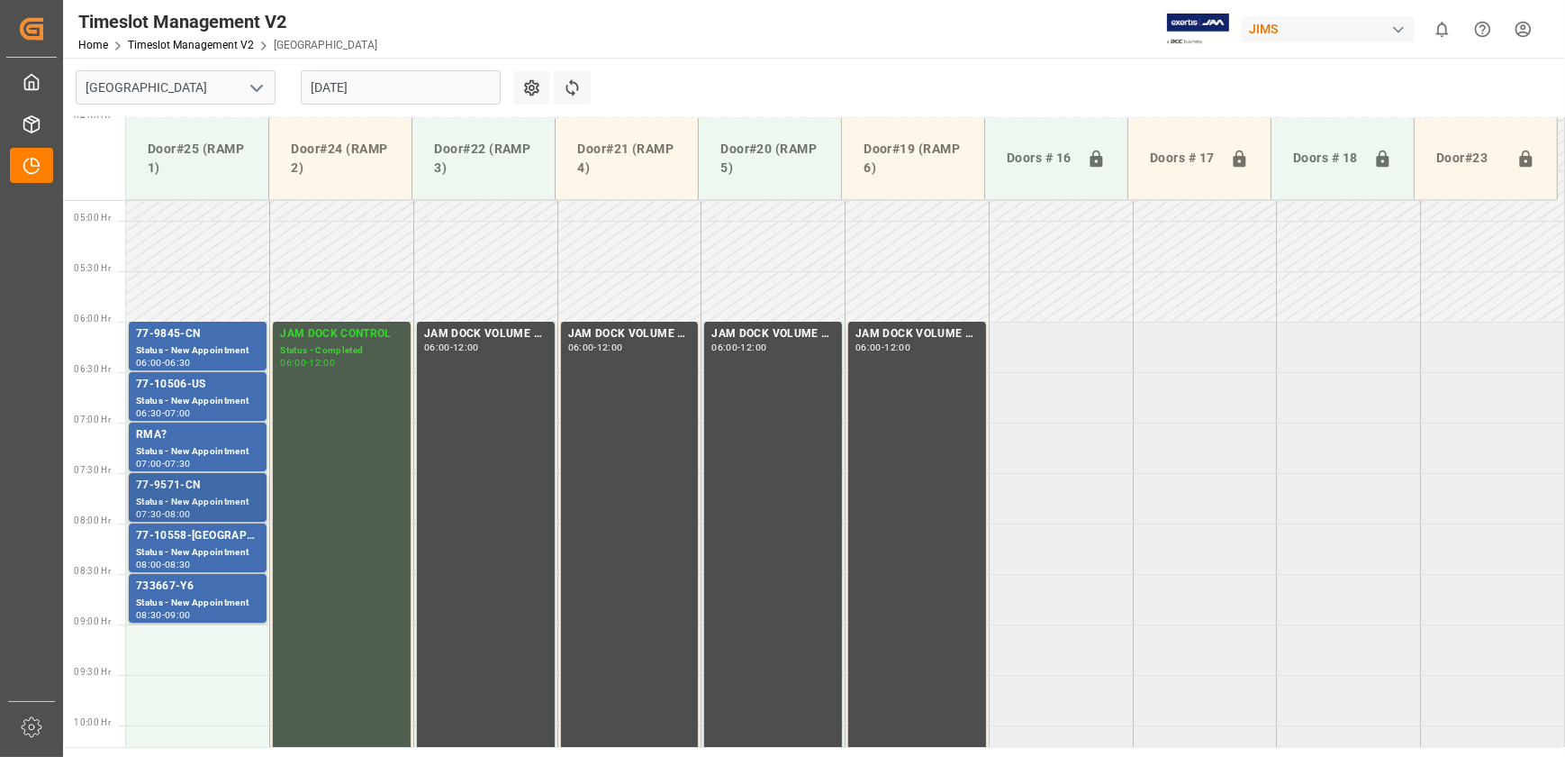
click at [199, 492] on div "77-9571-CN" at bounding box center [197, 485] width 123 height 18
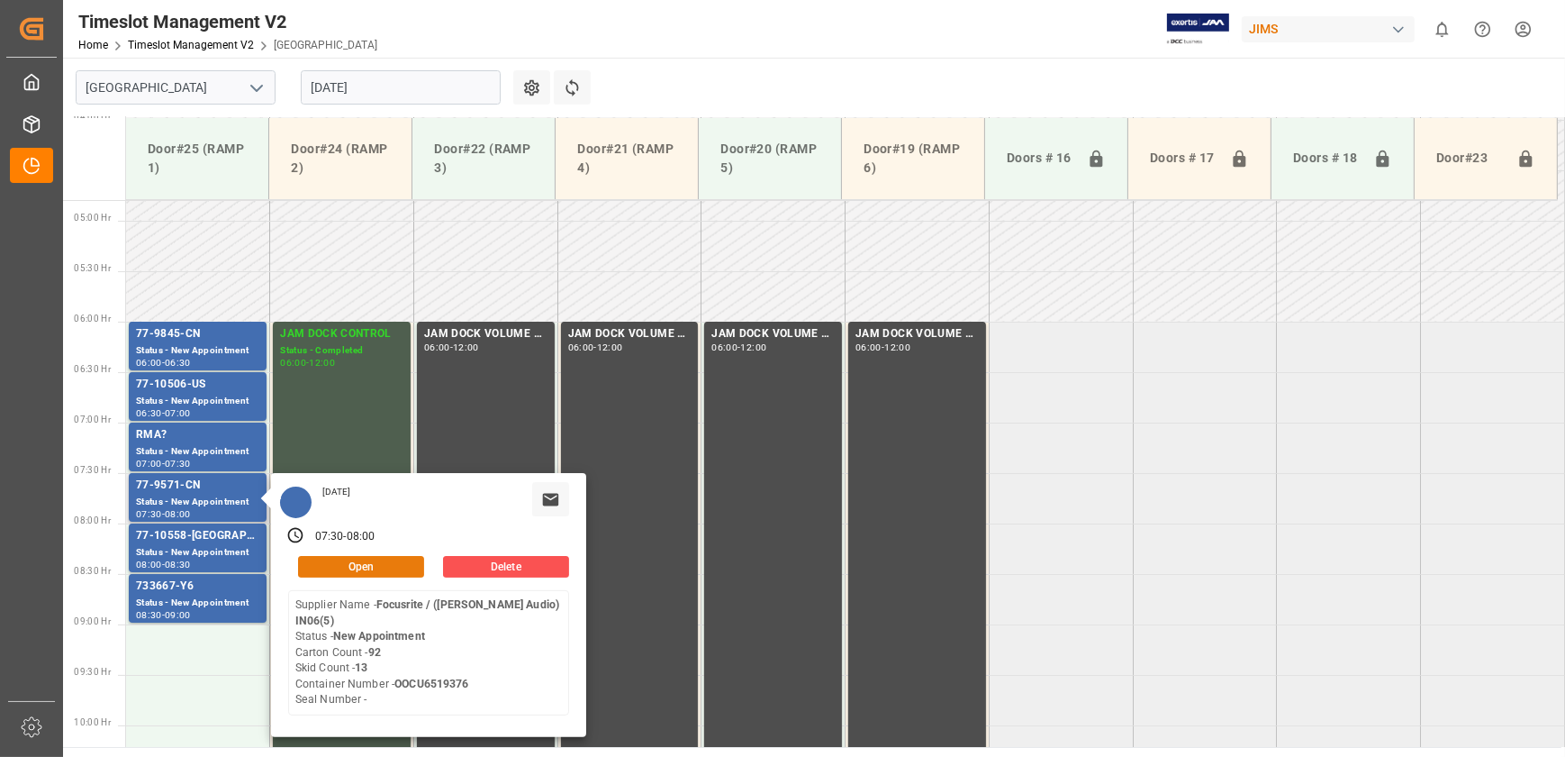
click at [339, 567] on button "Open" at bounding box center [361, 567] width 126 height 22
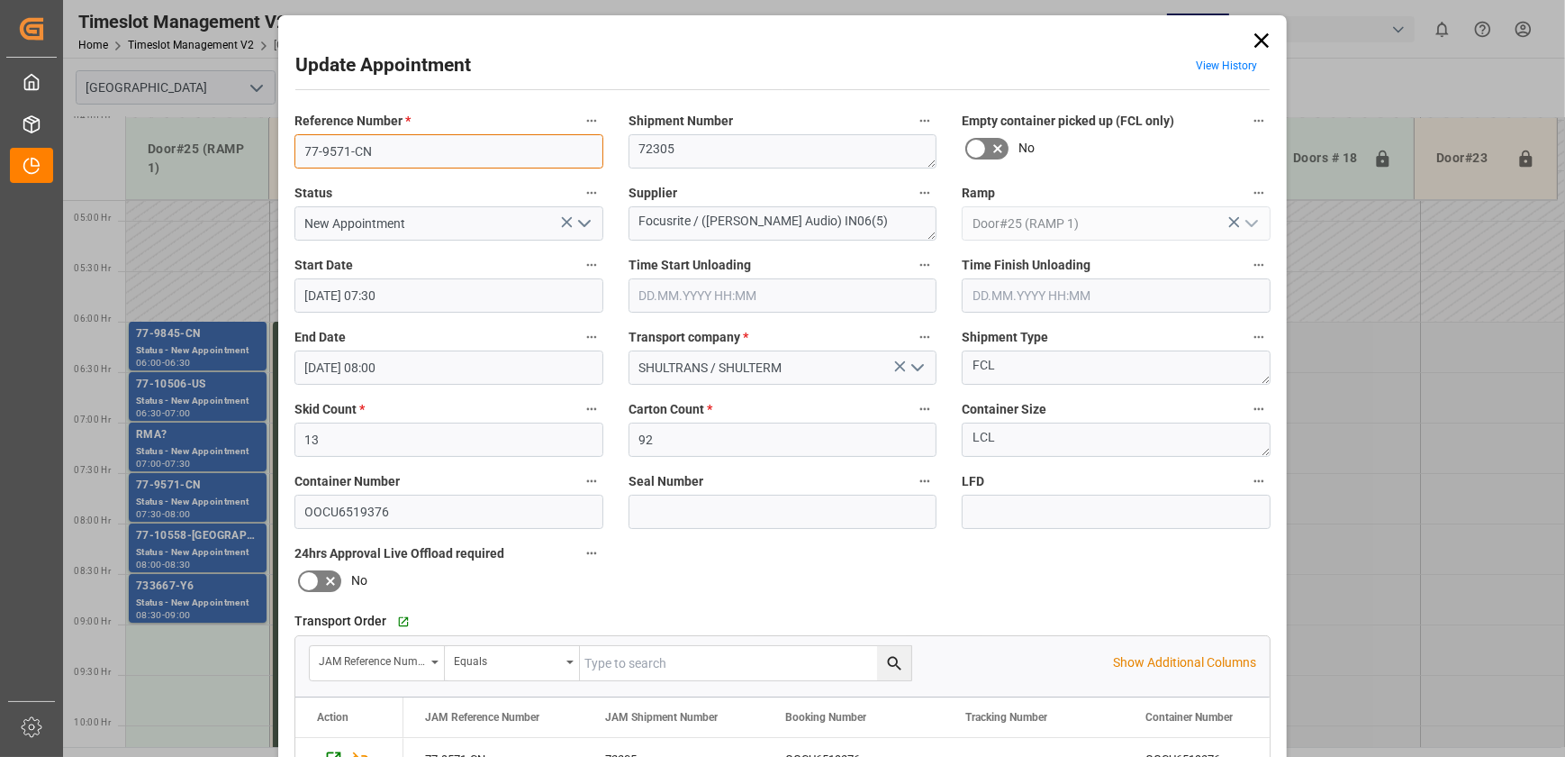
click at [425, 135] on input "77-9571-CN" at bounding box center [448, 151] width 309 height 34
click at [213, 543] on div "Update Appointment View History Reference Number * 77-9571-CN Shipment Number 7…" at bounding box center [782, 378] width 1565 height 757
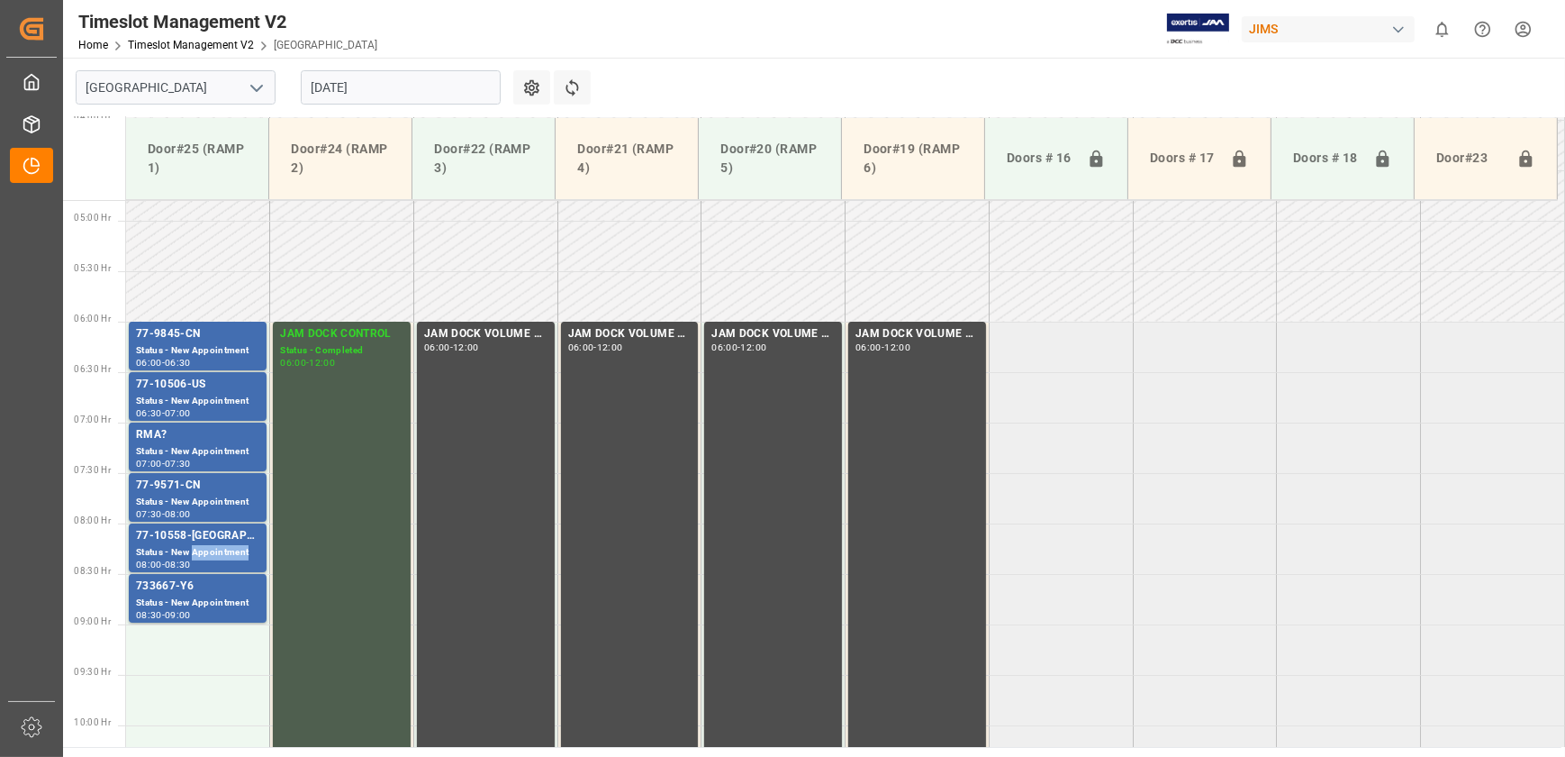
click at [213, 545] on div "Status - New Appointment" at bounding box center [197, 552] width 123 height 15
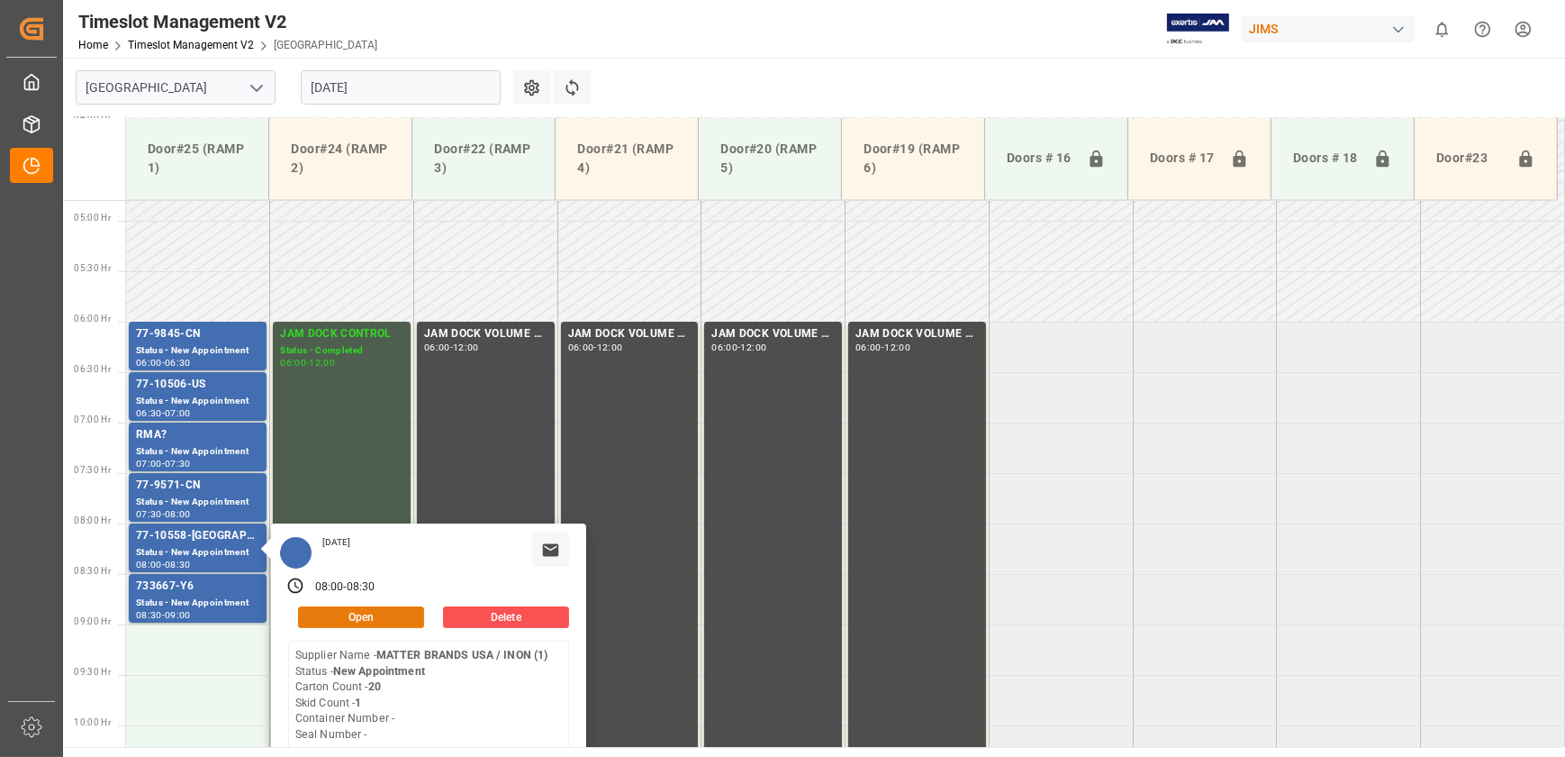
click at [363, 616] on button "Open" at bounding box center [361, 617] width 126 height 22
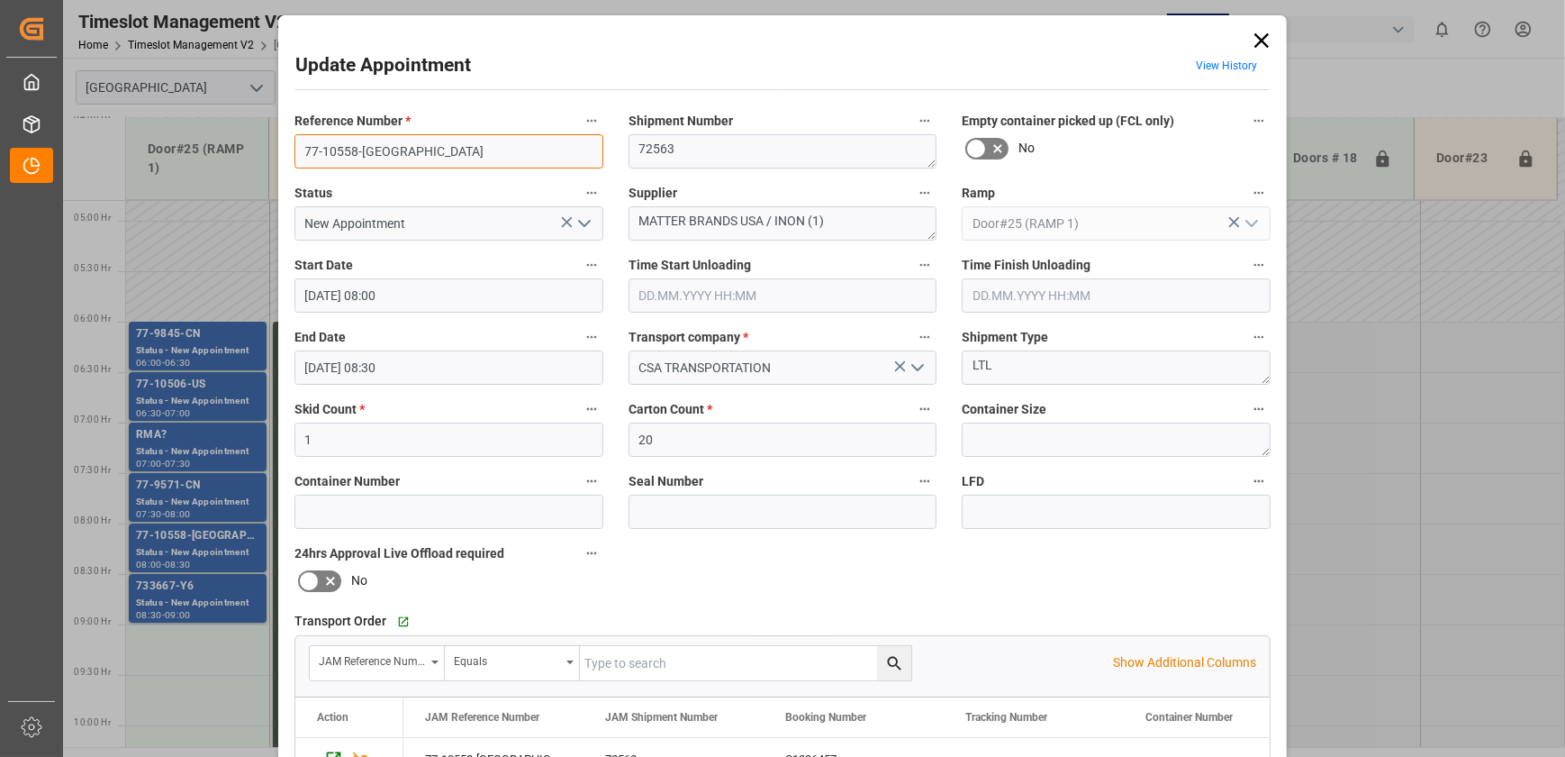
click at [440, 154] on input "77-10558-[GEOGRAPHIC_DATA]" at bounding box center [448, 151] width 309 height 34
drag, startPoint x: 734, startPoint y: 215, endPoint x: 599, endPoint y: 224, distance: 135.4
click at [599, 224] on div "Reference Number * 77-10558-US Shipment Number 72563 Empty container picked up …" at bounding box center [782, 556] width 1001 height 907
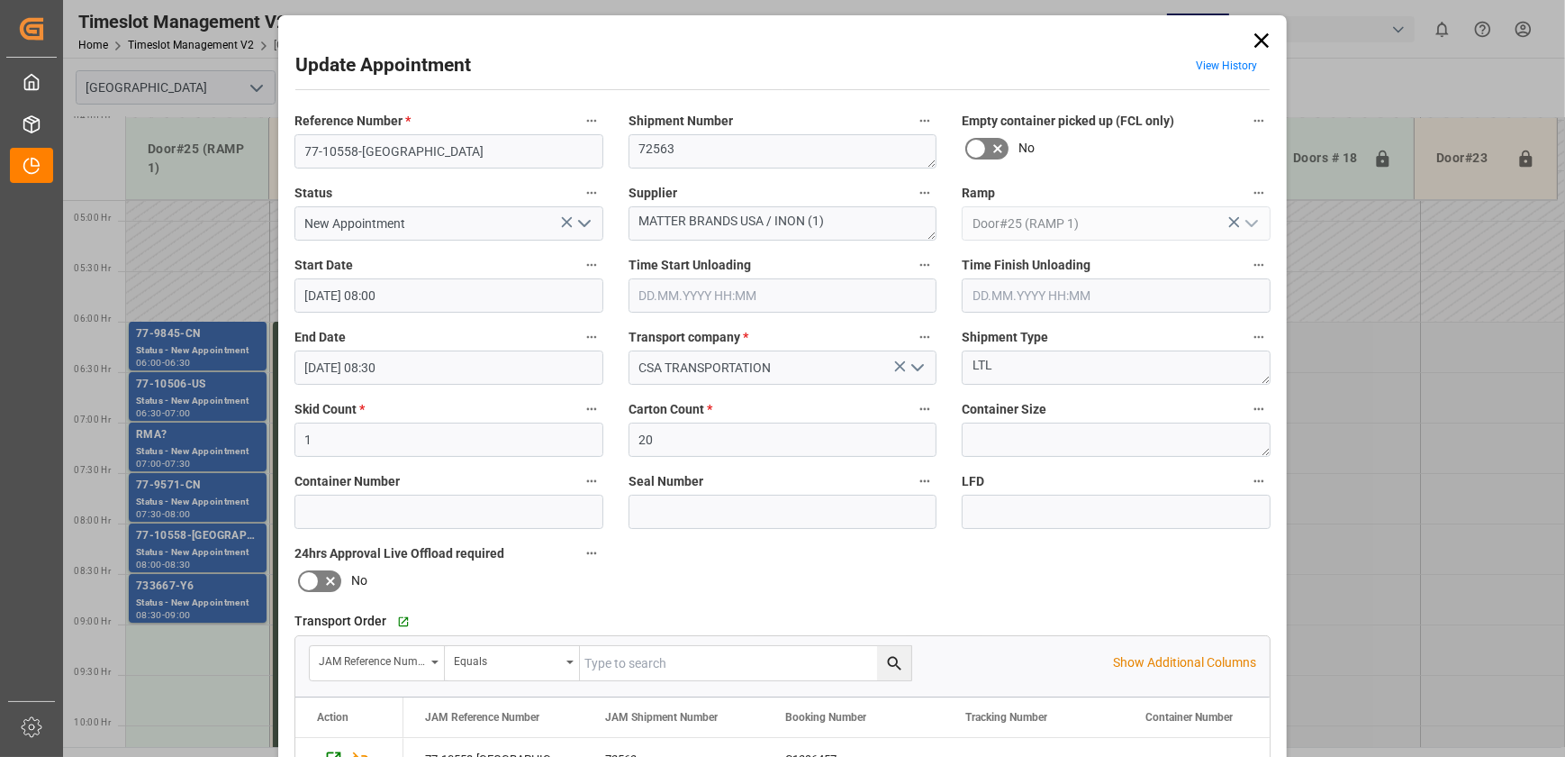
drag, startPoint x: 1252, startPoint y: 42, endPoint x: 1228, endPoint y: 63, distance: 31.3
click at [1252, 42] on icon at bounding box center [1261, 40] width 25 height 25
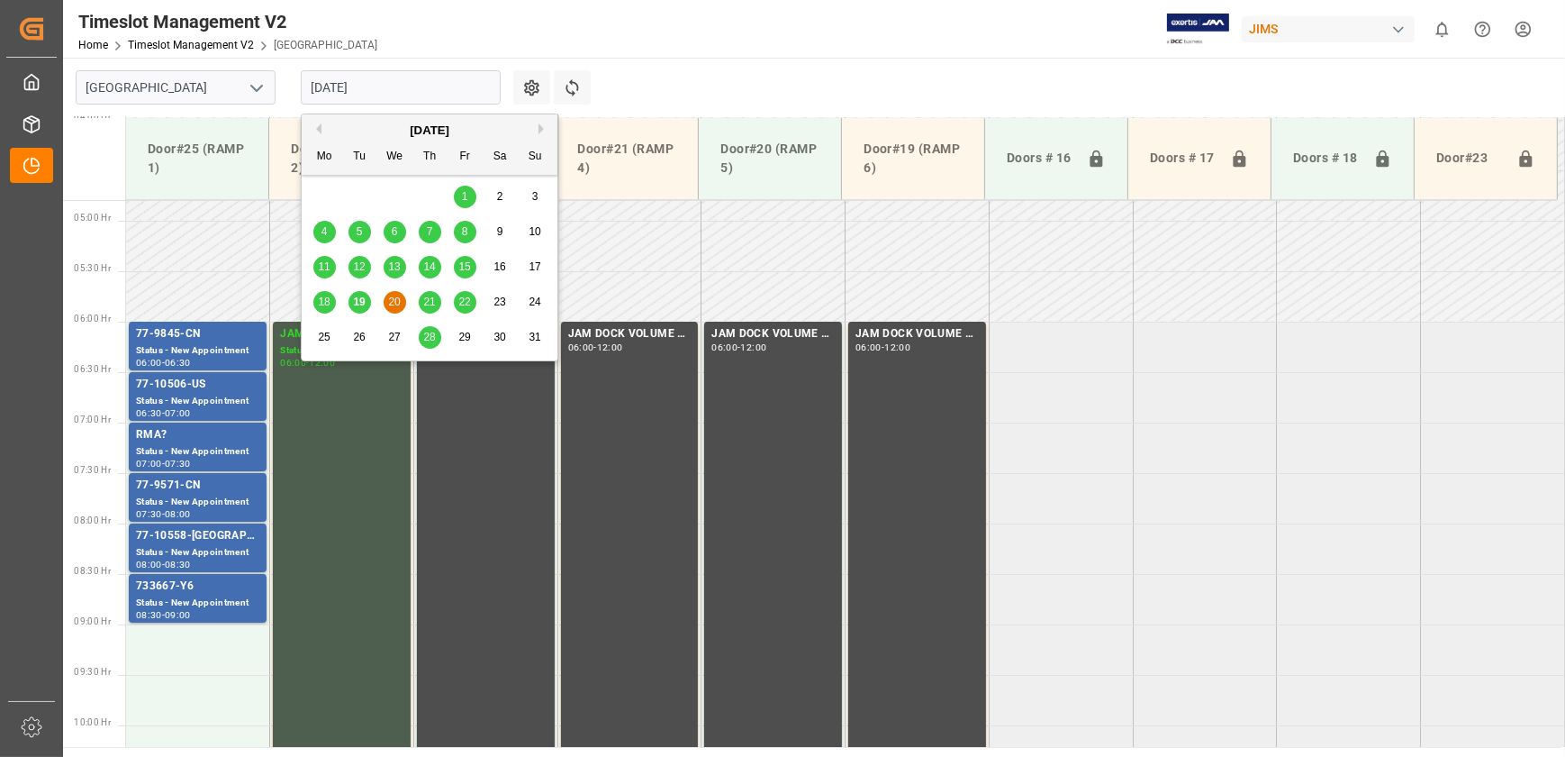
click at [426, 90] on input "[DATE]" at bounding box center [401, 87] width 200 height 34
click at [430, 297] on span "21" at bounding box center [429, 301] width 12 height 13
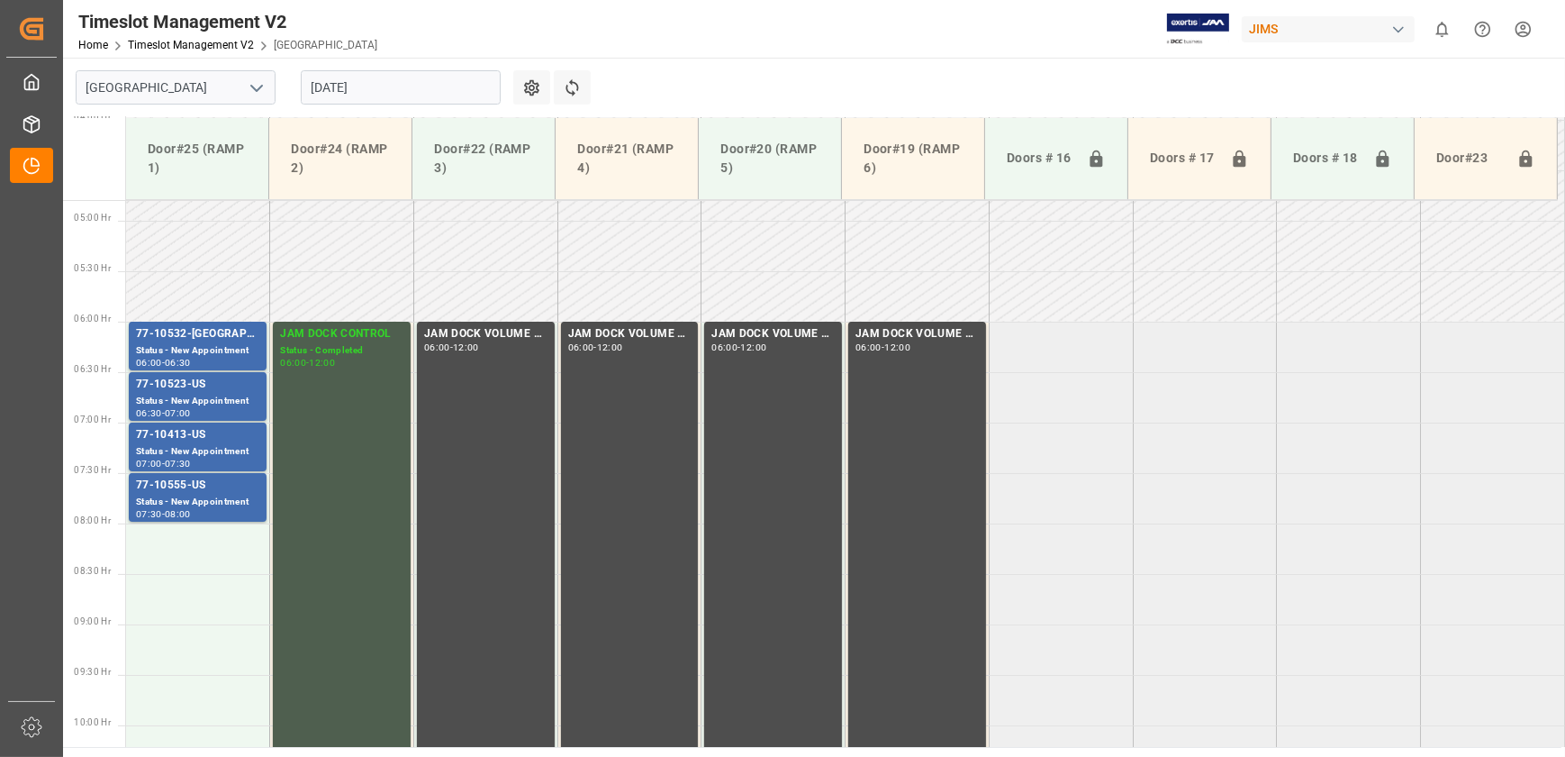
click at [484, 238] on td at bounding box center [485, 246] width 144 height 50
